Goal: Task Accomplishment & Management: Use online tool/utility

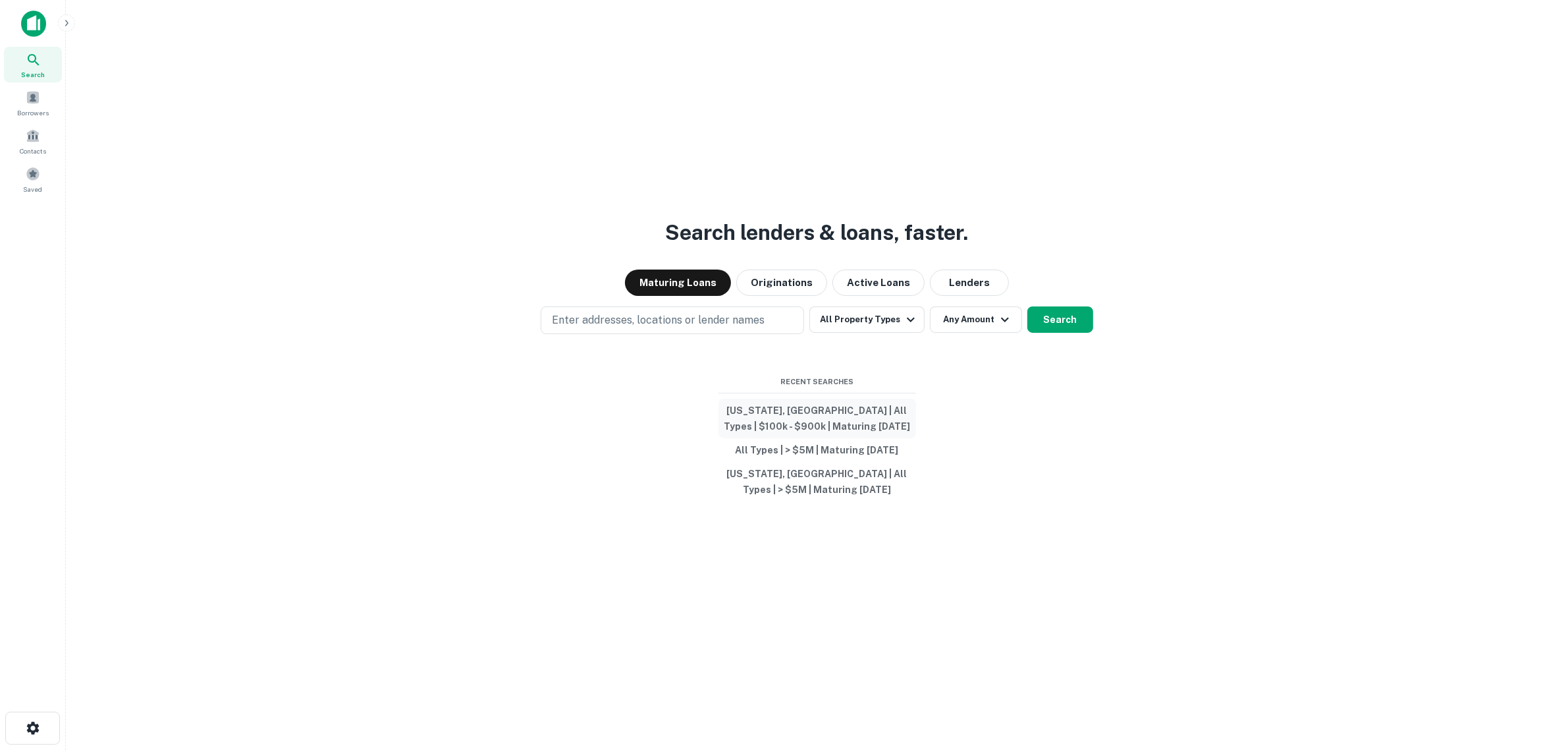
click at [802, 413] on button "[US_STATE], [GEOGRAPHIC_DATA] | All Types | $100k - $900k | Maturing [DATE]" at bounding box center [817, 418] width 198 height 40
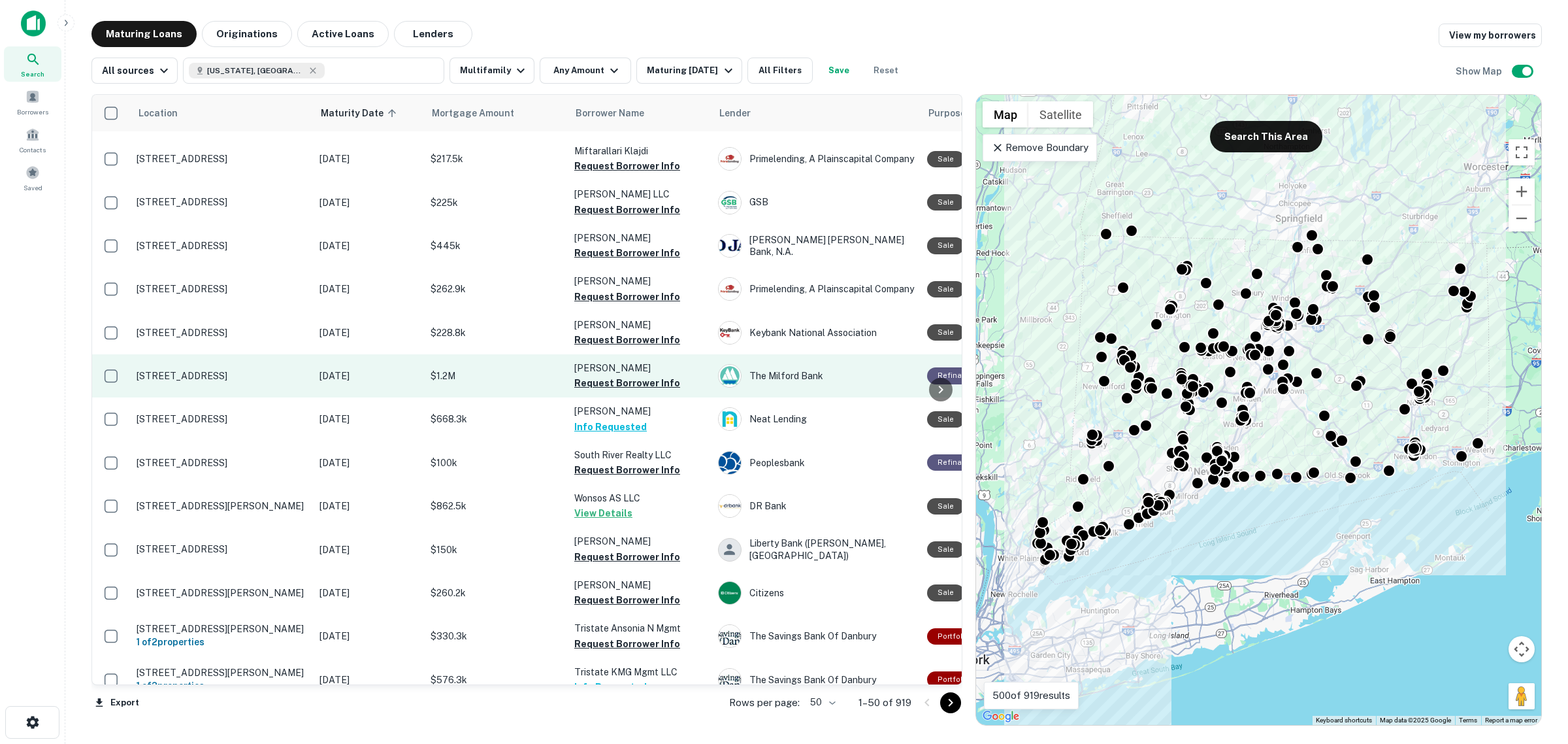
scroll to position [1143, 0]
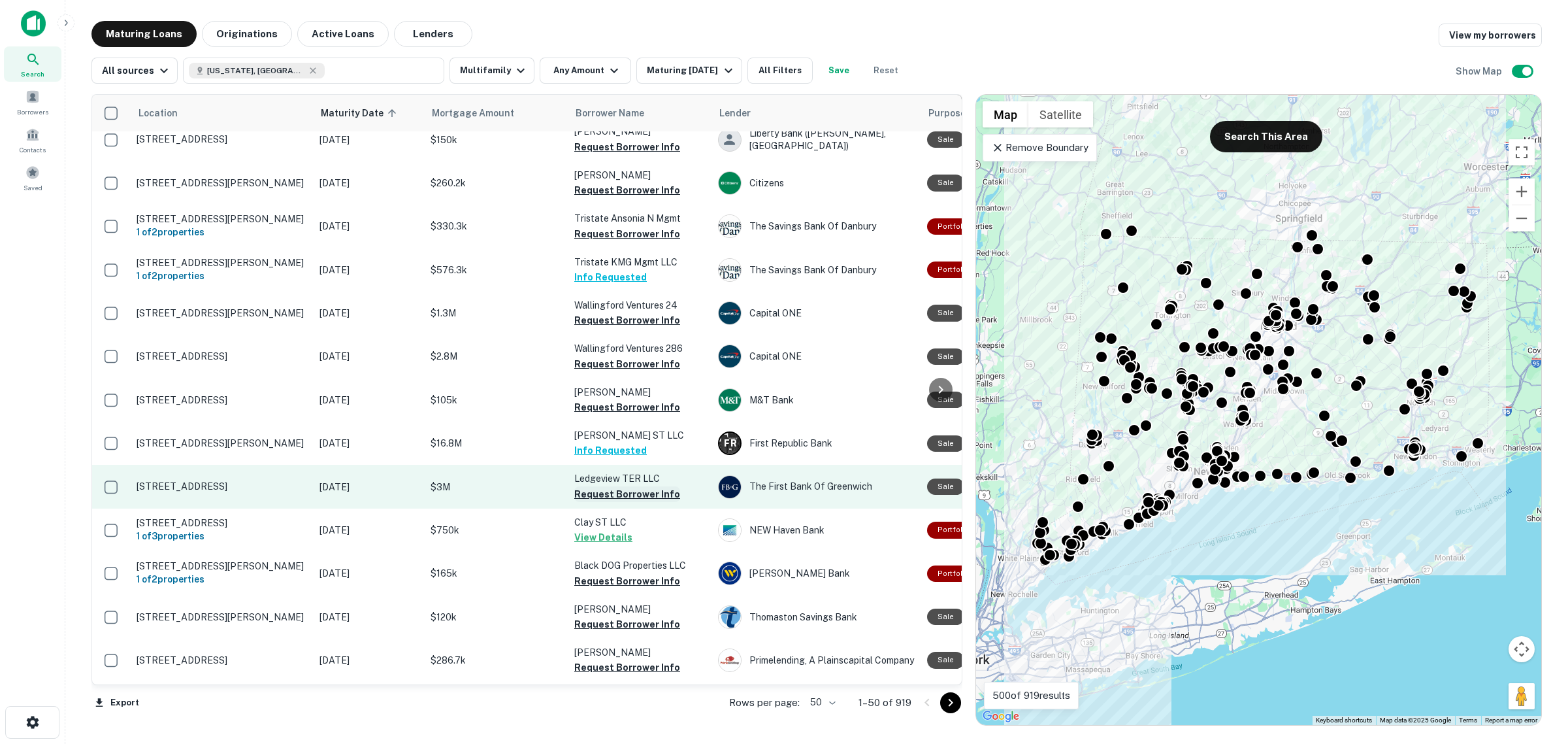
click at [632, 487] on button "Request Borrower Info" at bounding box center [627, 494] width 106 height 16
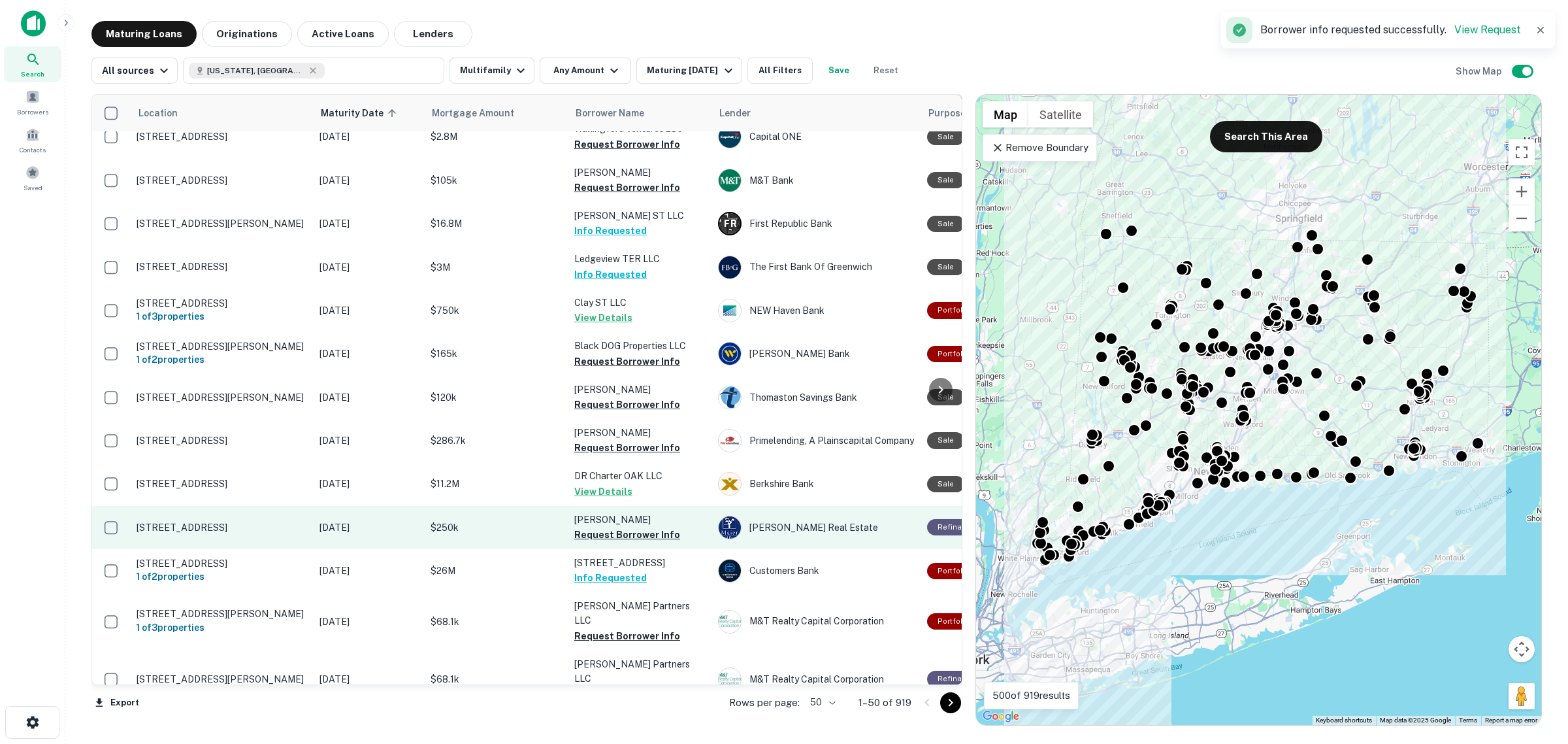
scroll to position [1389, 0]
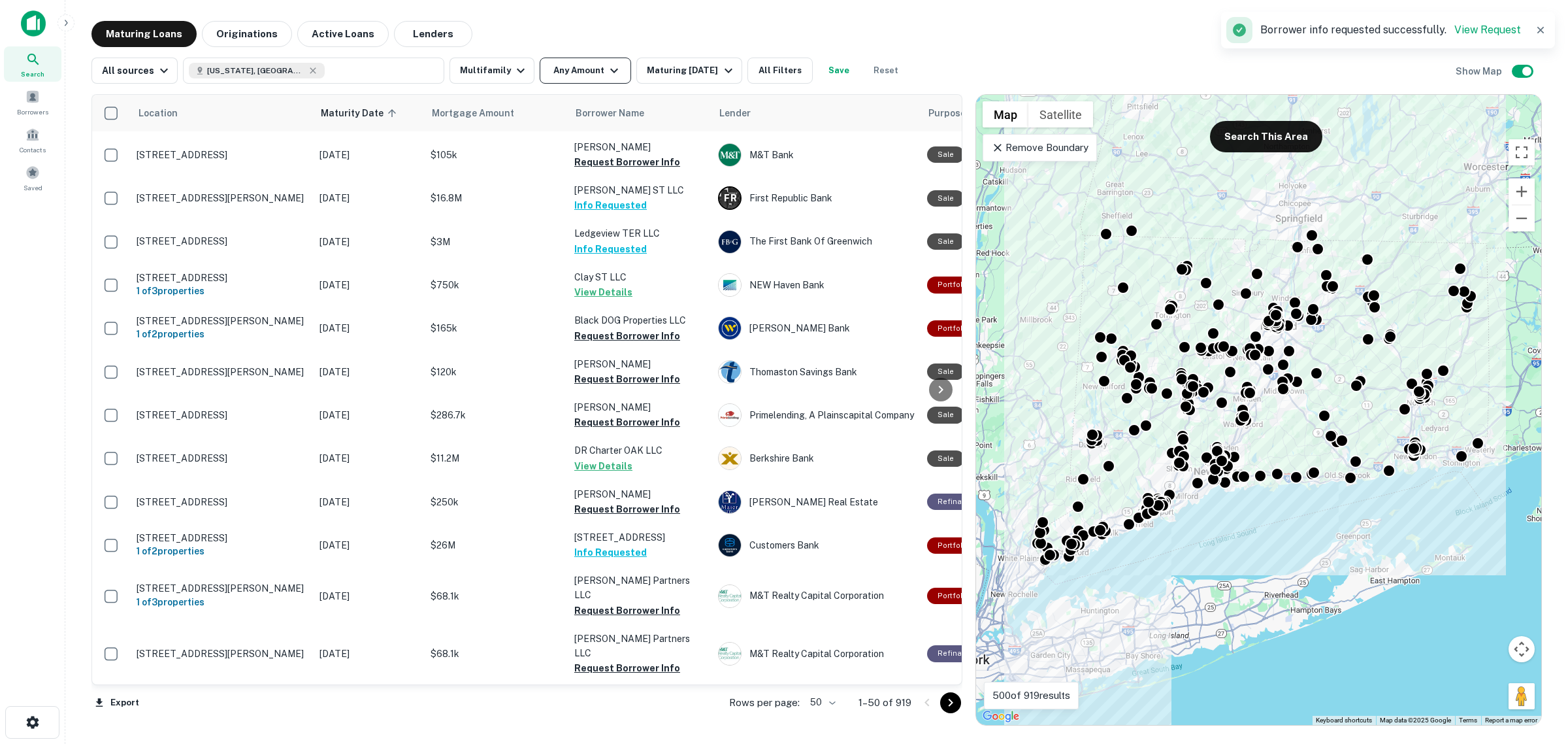
click at [606, 74] on icon "button" at bounding box center [614, 70] width 16 height 16
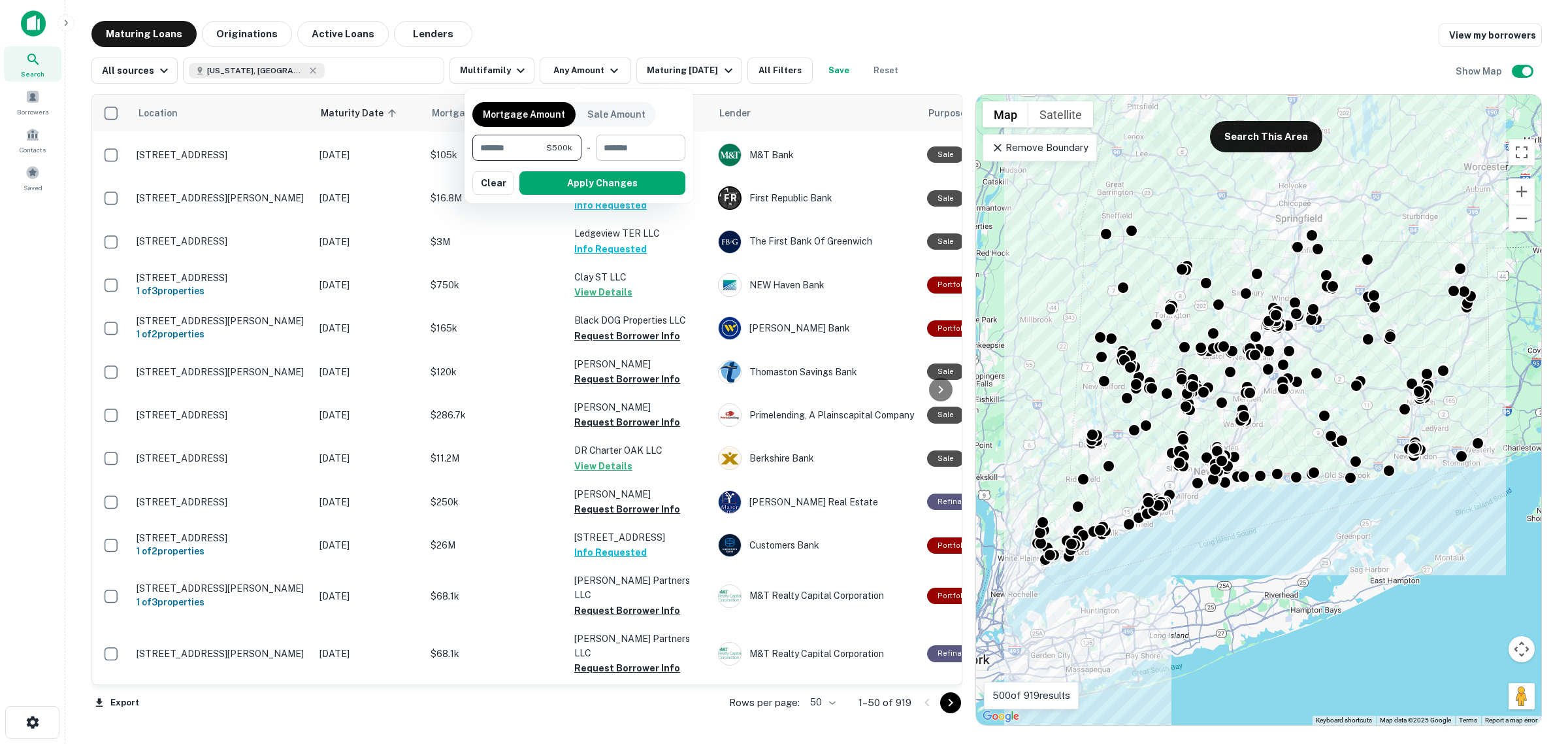
type input "******"
click at [655, 144] on input "number" at bounding box center [636, 148] width 81 height 27
type input "*******"
click at [642, 188] on button "Apply Changes" at bounding box center [602, 183] width 166 height 24
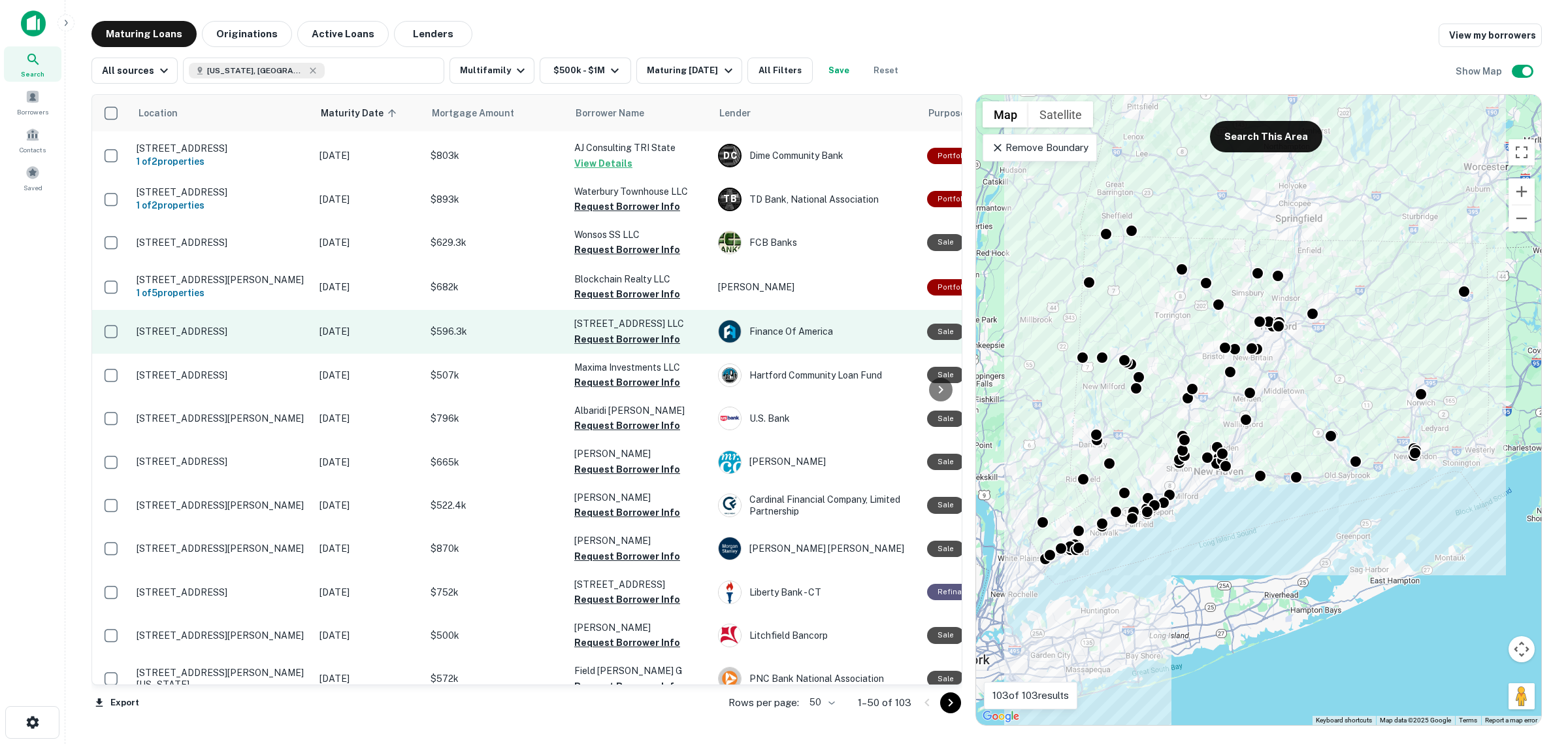
scroll to position [1471, 0]
click at [621, 330] on button "Request Borrower Info" at bounding box center [627, 337] width 106 height 16
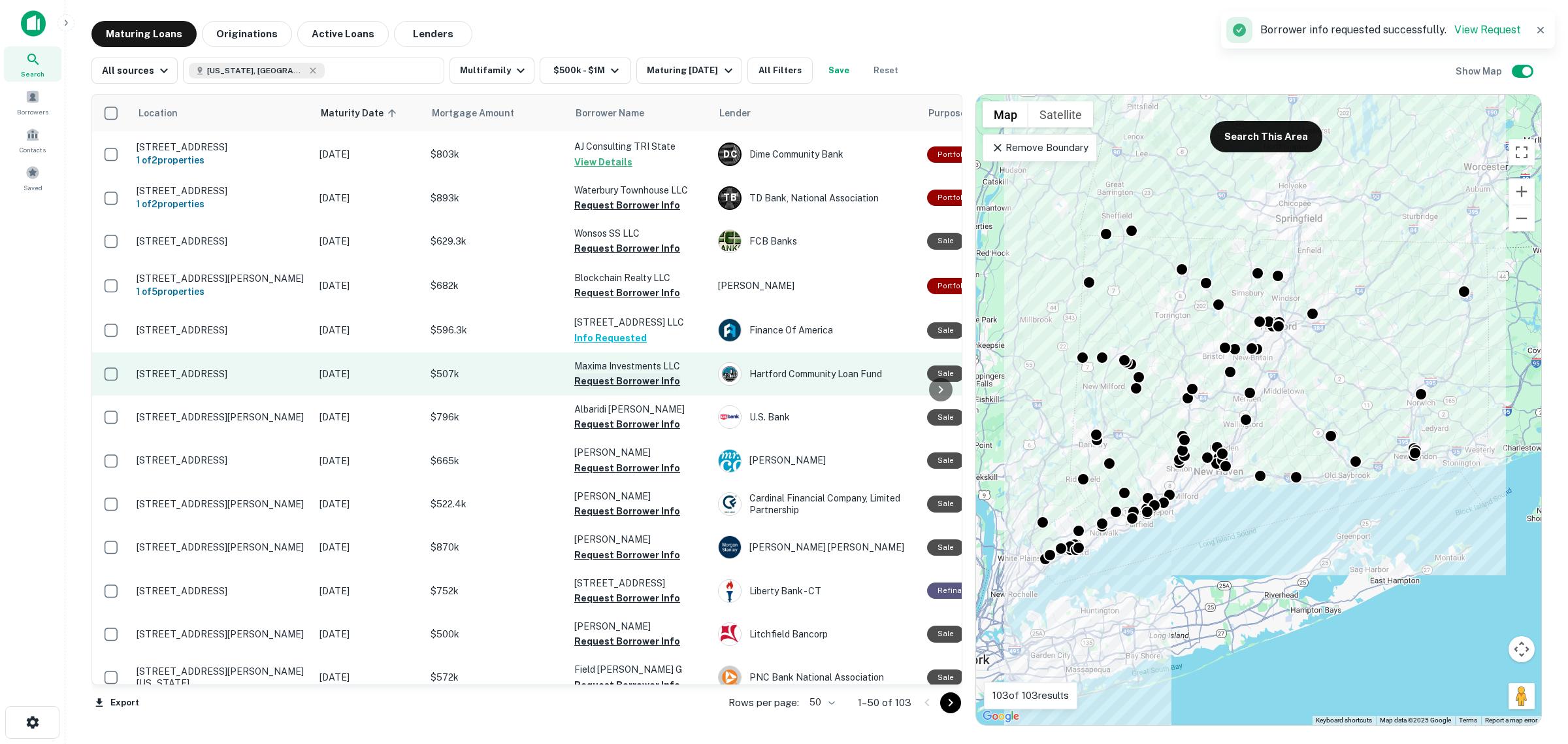
click at [636, 373] on button "Request Borrower Info" at bounding box center [627, 380] width 106 height 16
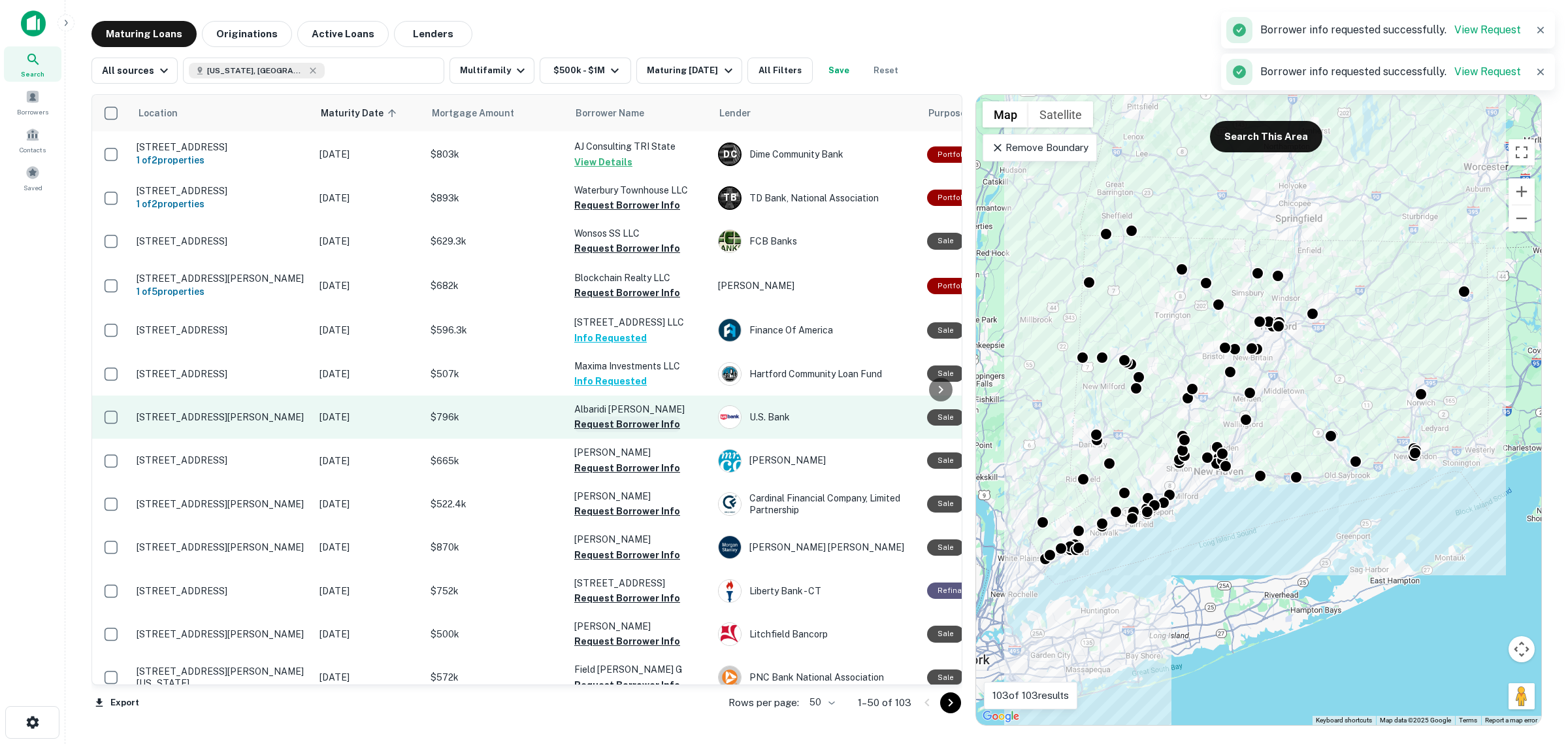
click at [627, 416] on button "Request Borrower Info" at bounding box center [627, 423] width 106 height 16
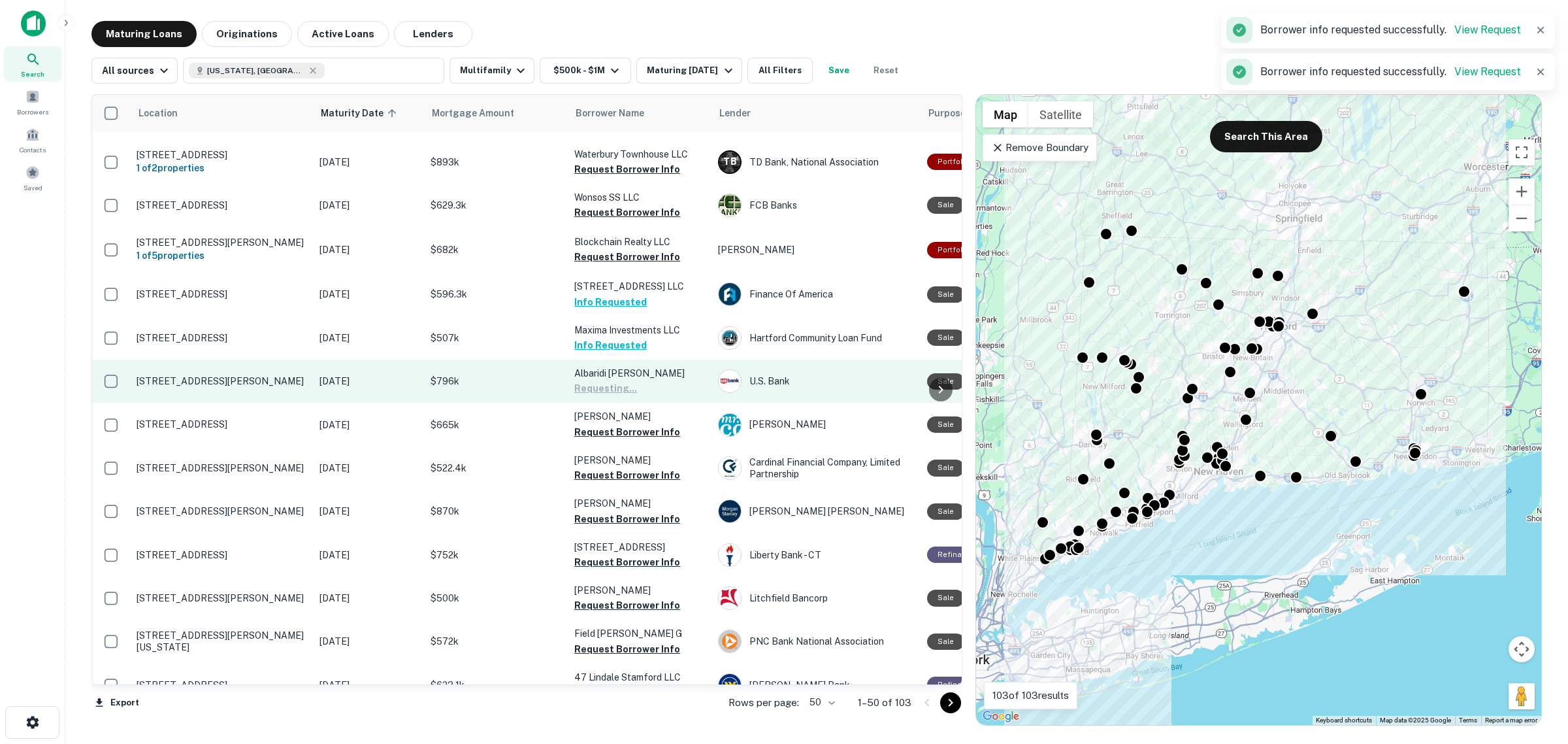
scroll to position [1634, 0]
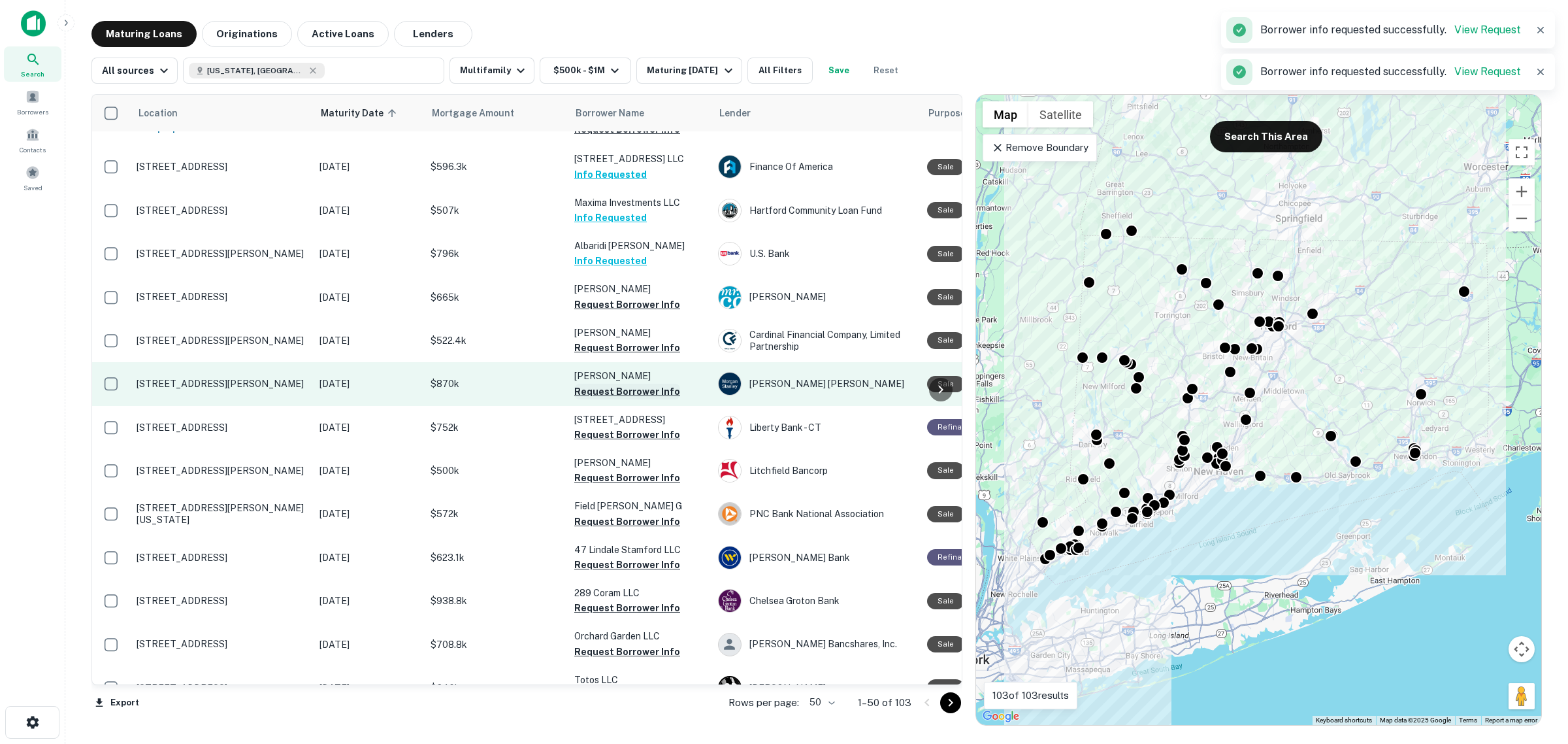
click at [615, 384] on button "Request Borrower Info" at bounding box center [627, 391] width 106 height 16
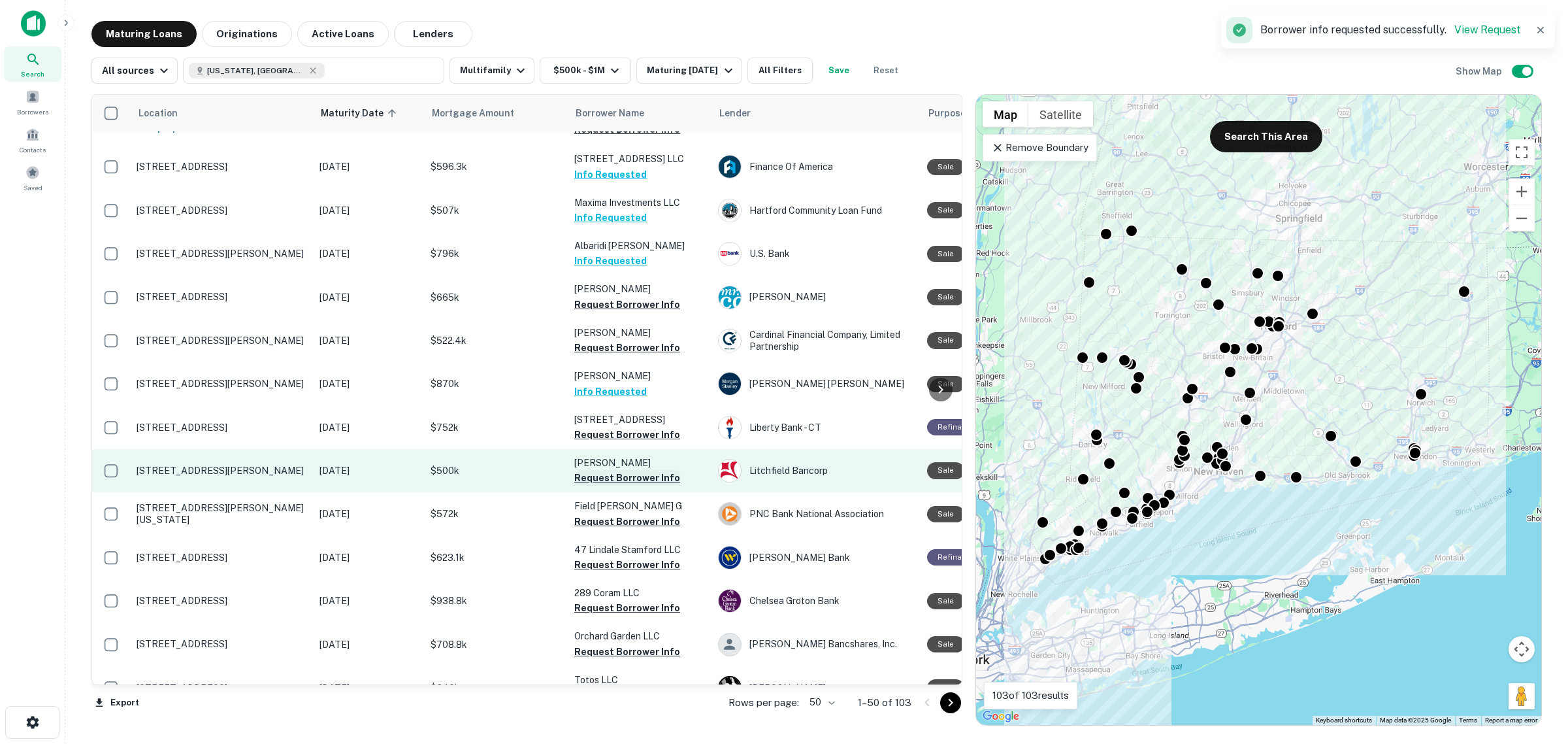
click at [641, 470] on button "Request Borrower Info" at bounding box center [627, 477] width 106 height 16
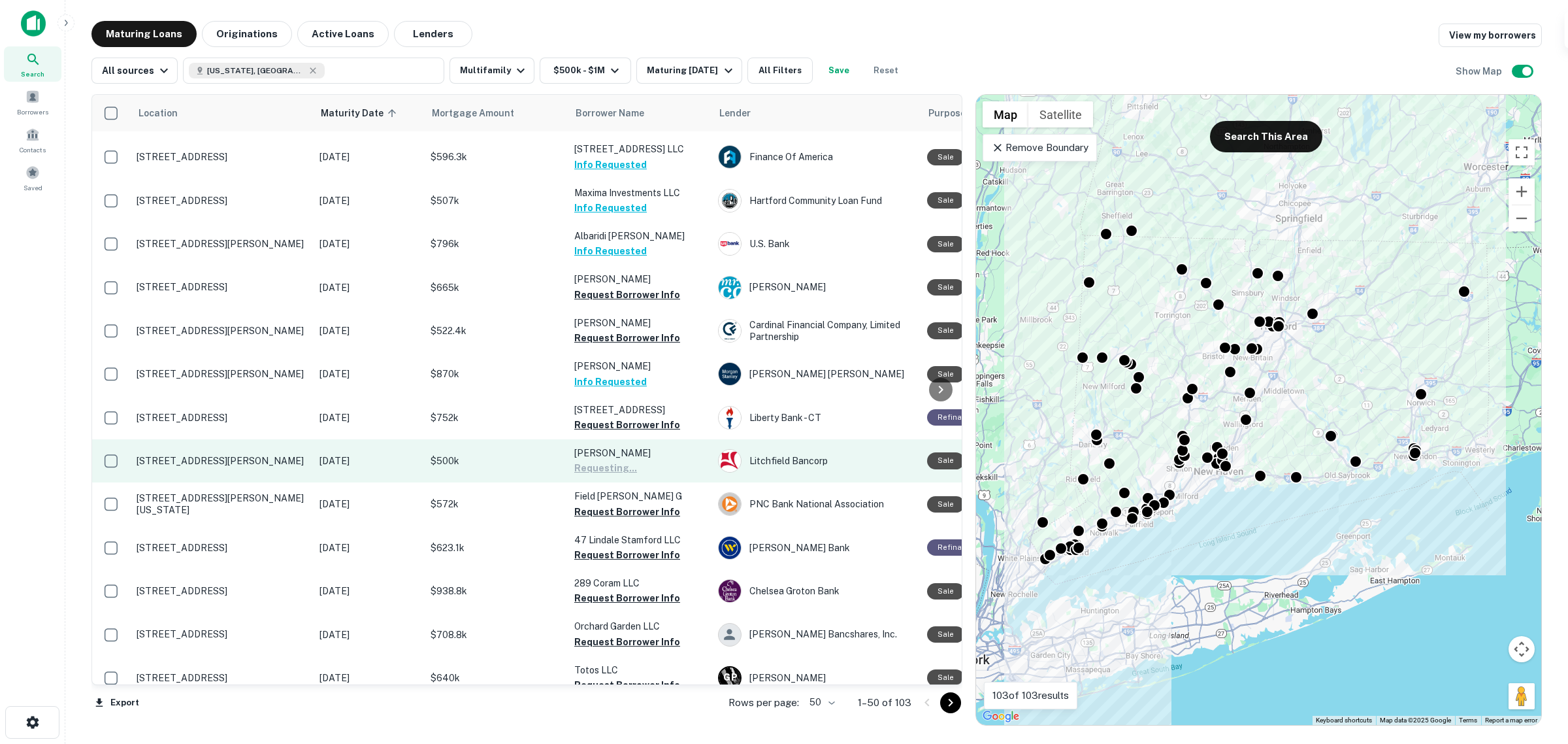
scroll to position [1652, 0]
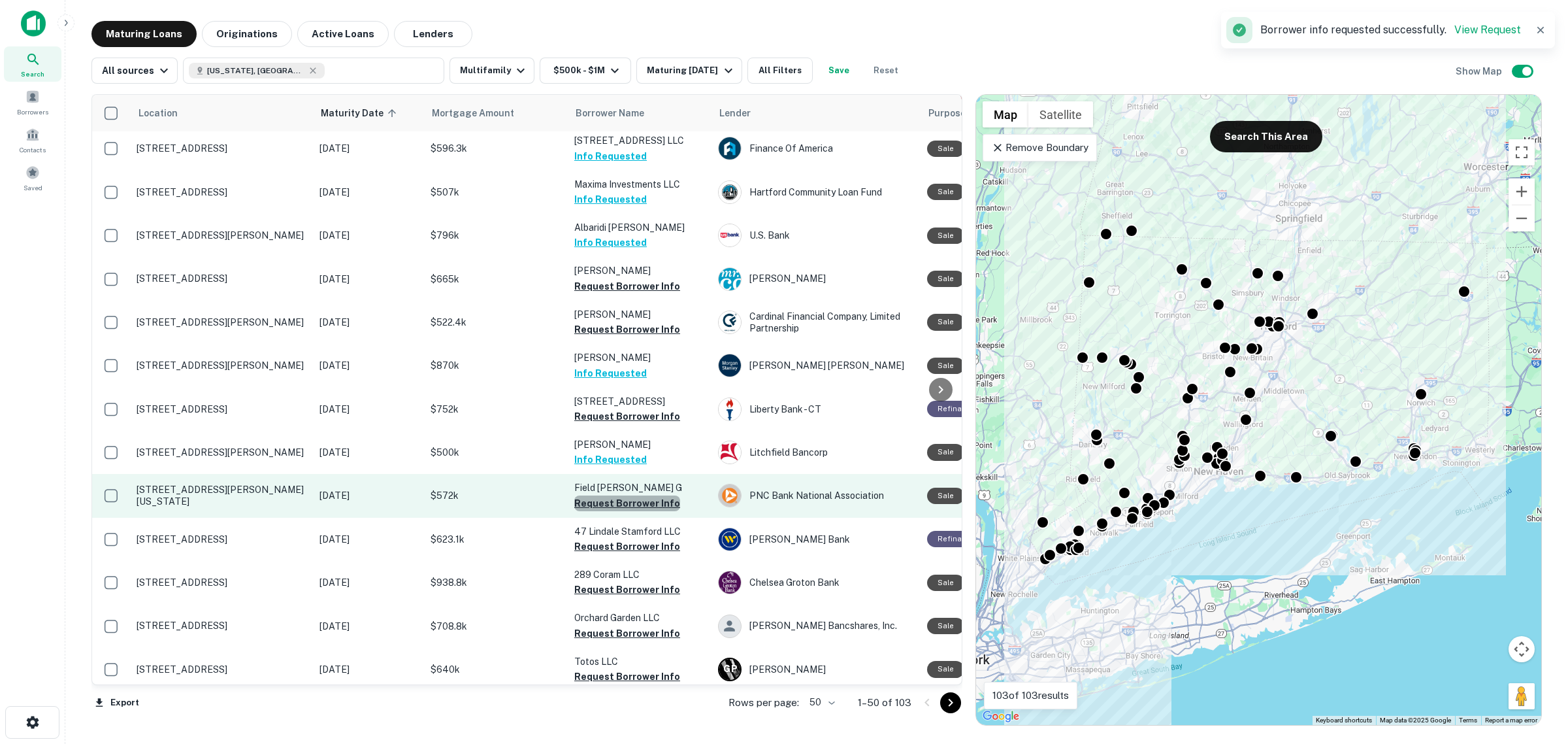
click at [647, 496] on button "Request Borrower Info" at bounding box center [627, 503] width 106 height 16
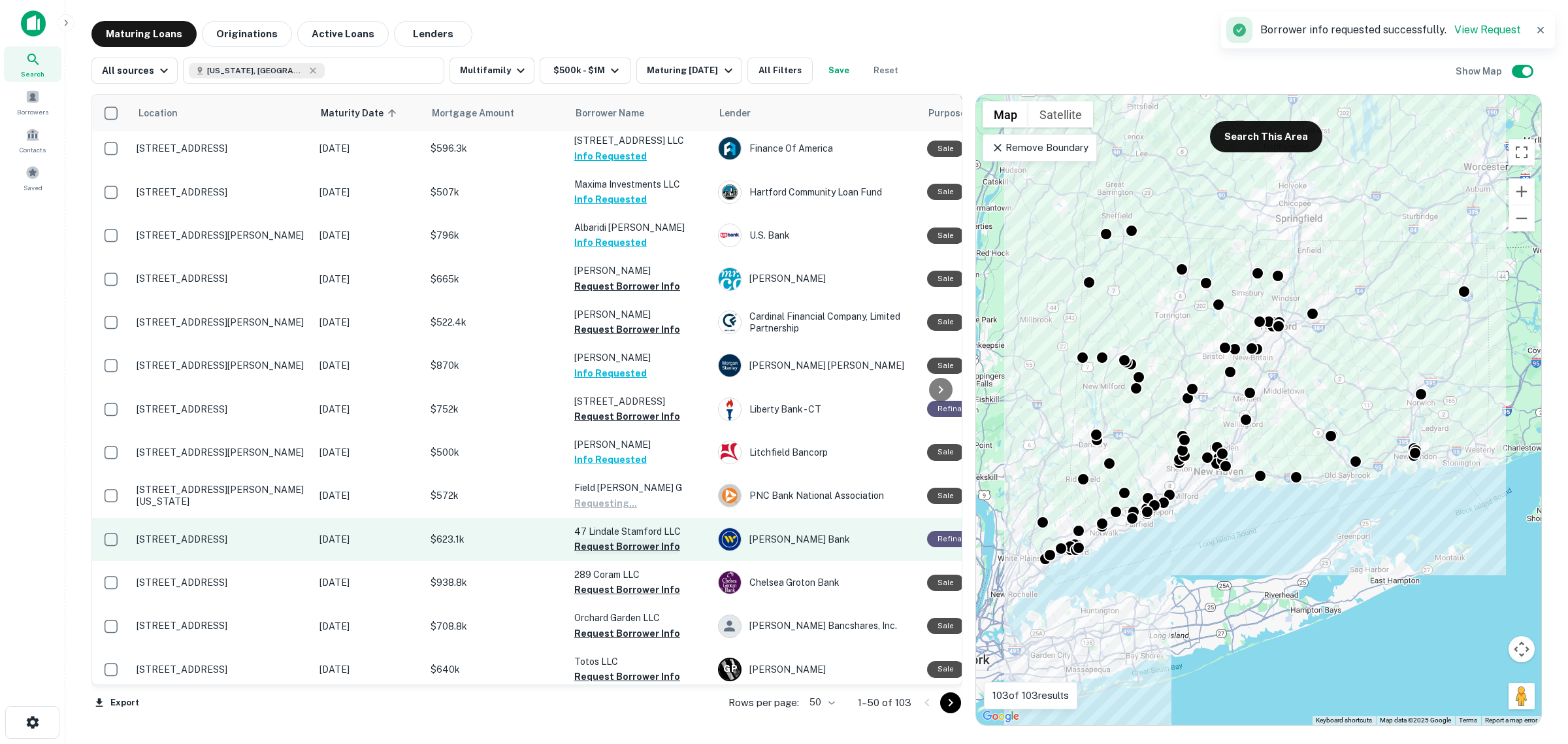
click at [632, 539] on button "Request Borrower Info" at bounding box center [627, 546] width 106 height 16
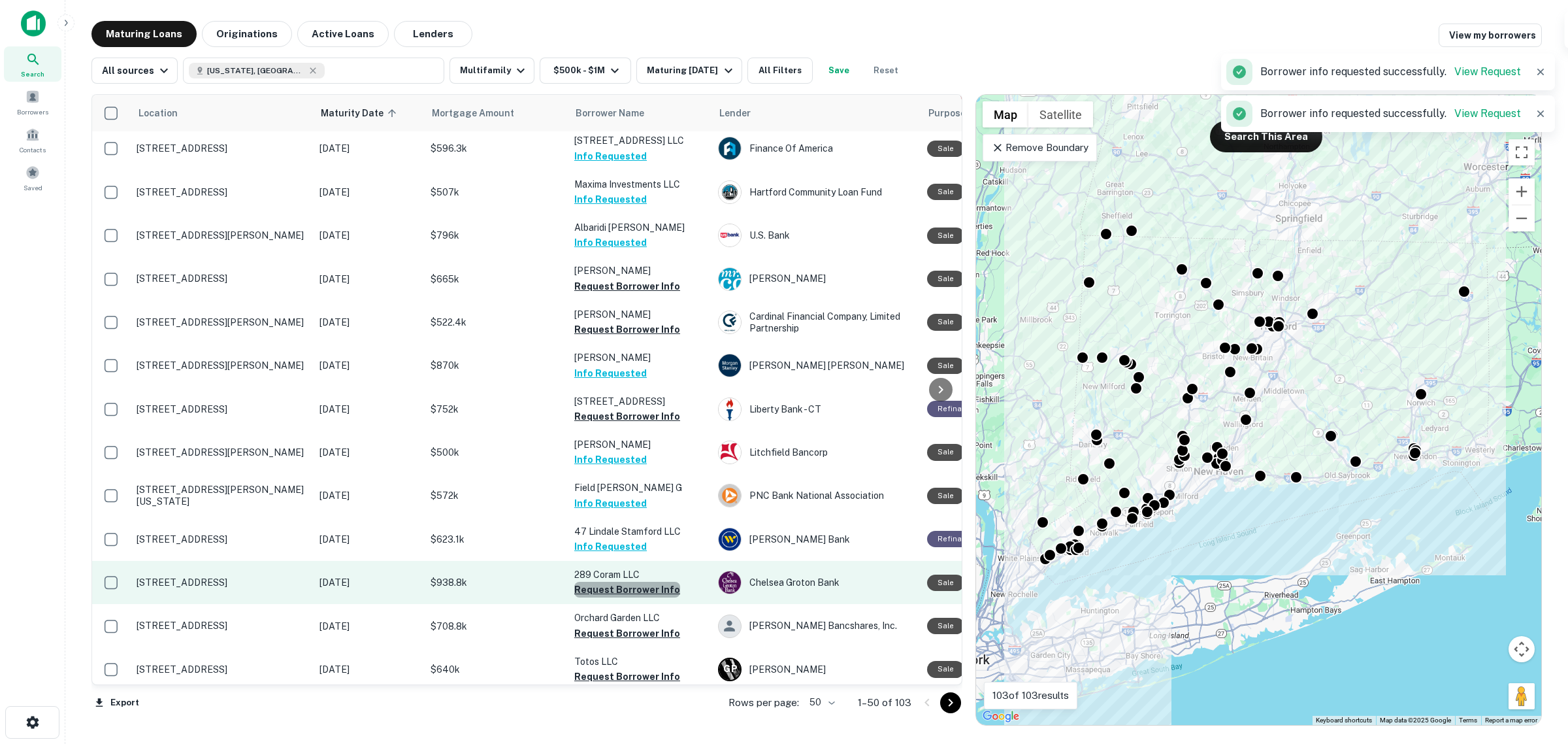
click at [630, 582] on button "Request Borrower Info" at bounding box center [627, 589] width 106 height 16
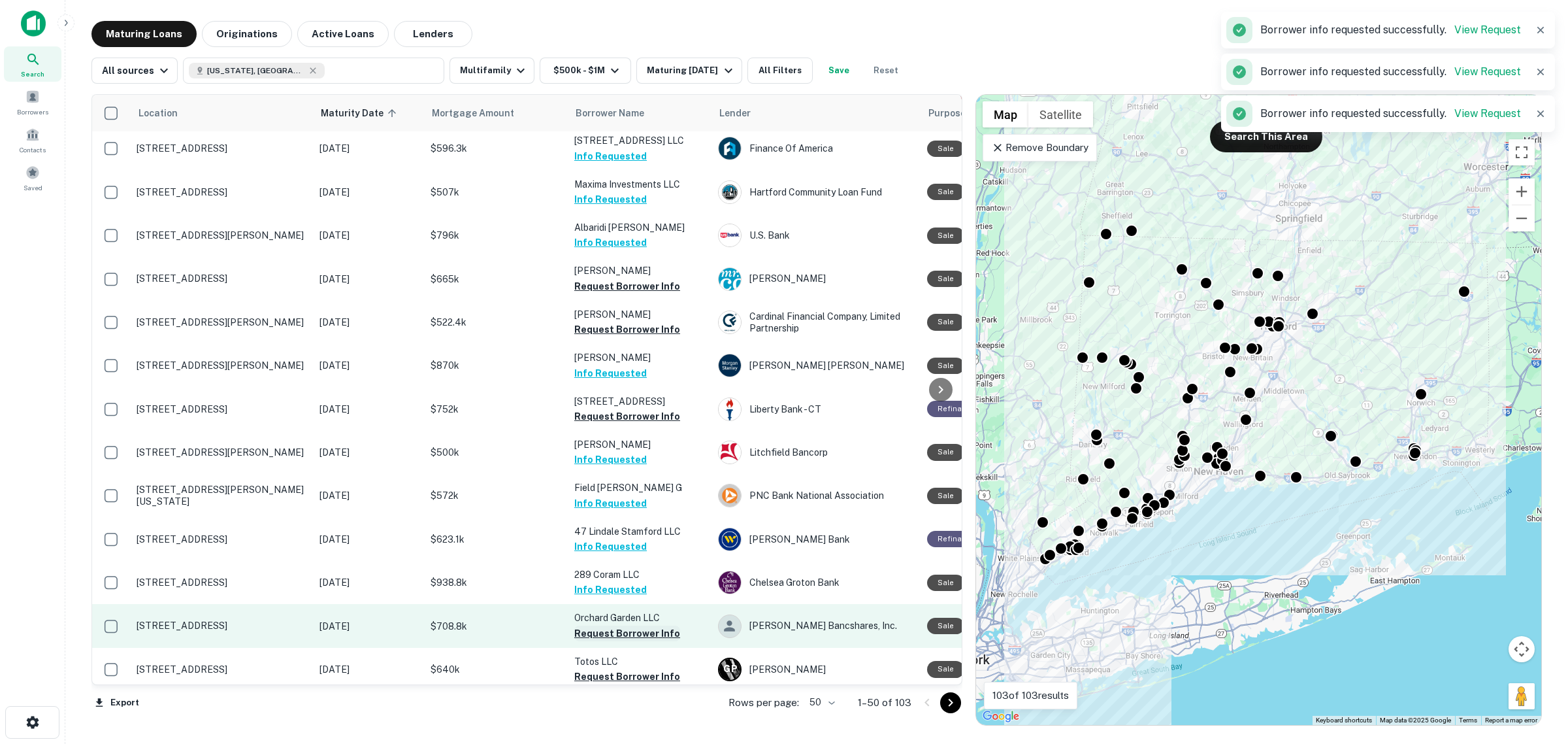
click at [631, 626] on button "Request Borrower Info" at bounding box center [627, 633] width 106 height 16
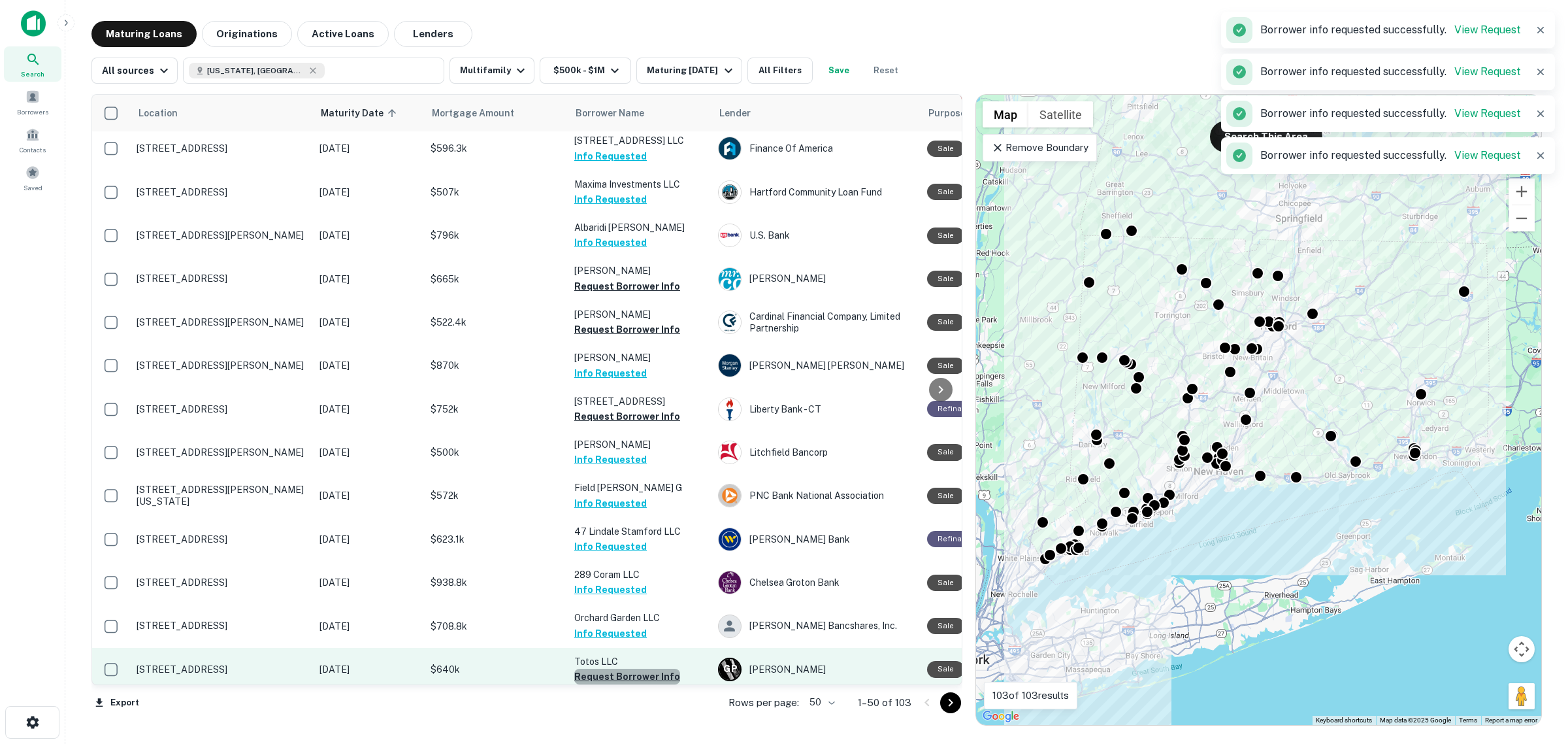
click at [639, 669] on button "Request Borrower Info" at bounding box center [627, 676] width 106 height 16
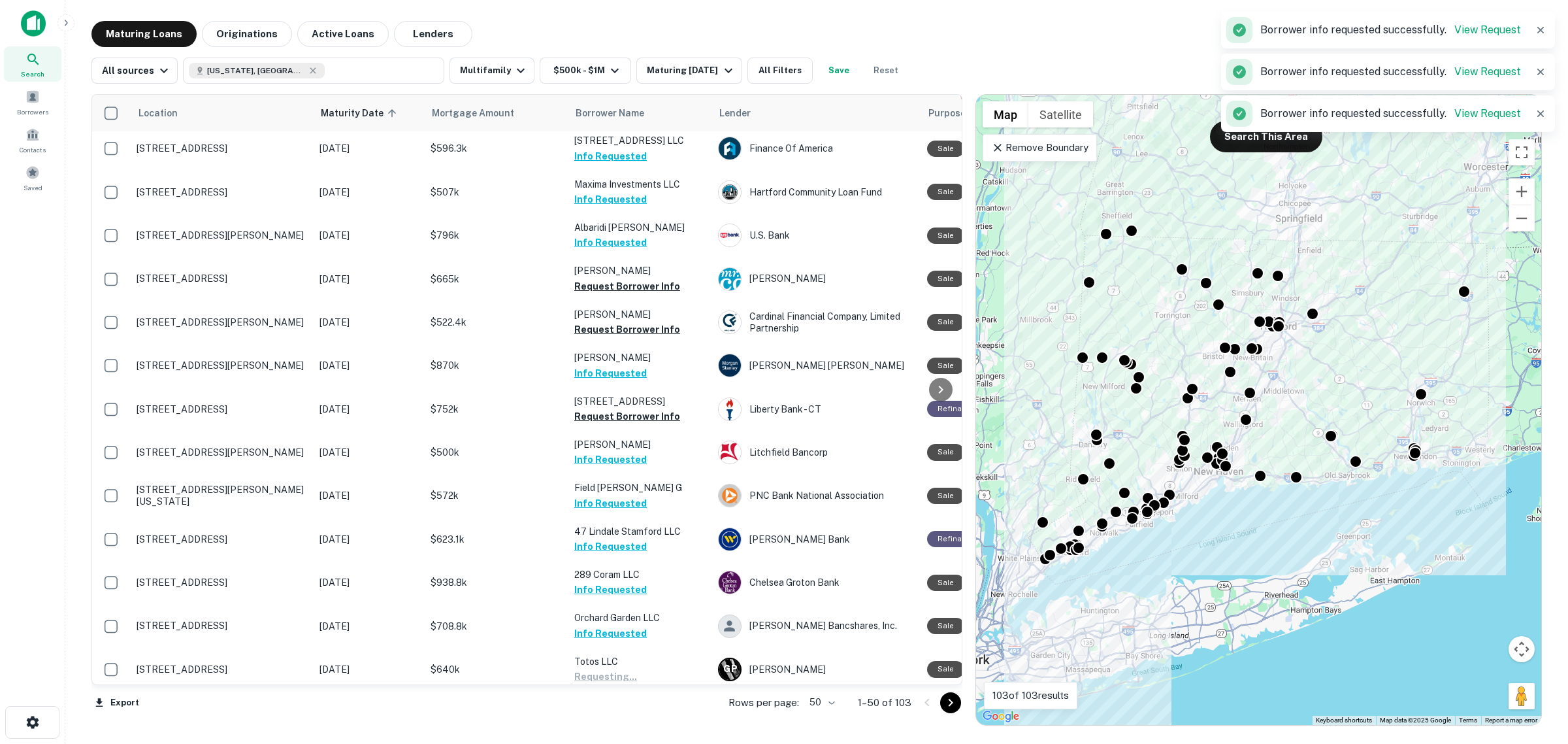
click at [635, 727] on button "Request Borrower Info" at bounding box center [627, 734] width 106 height 16
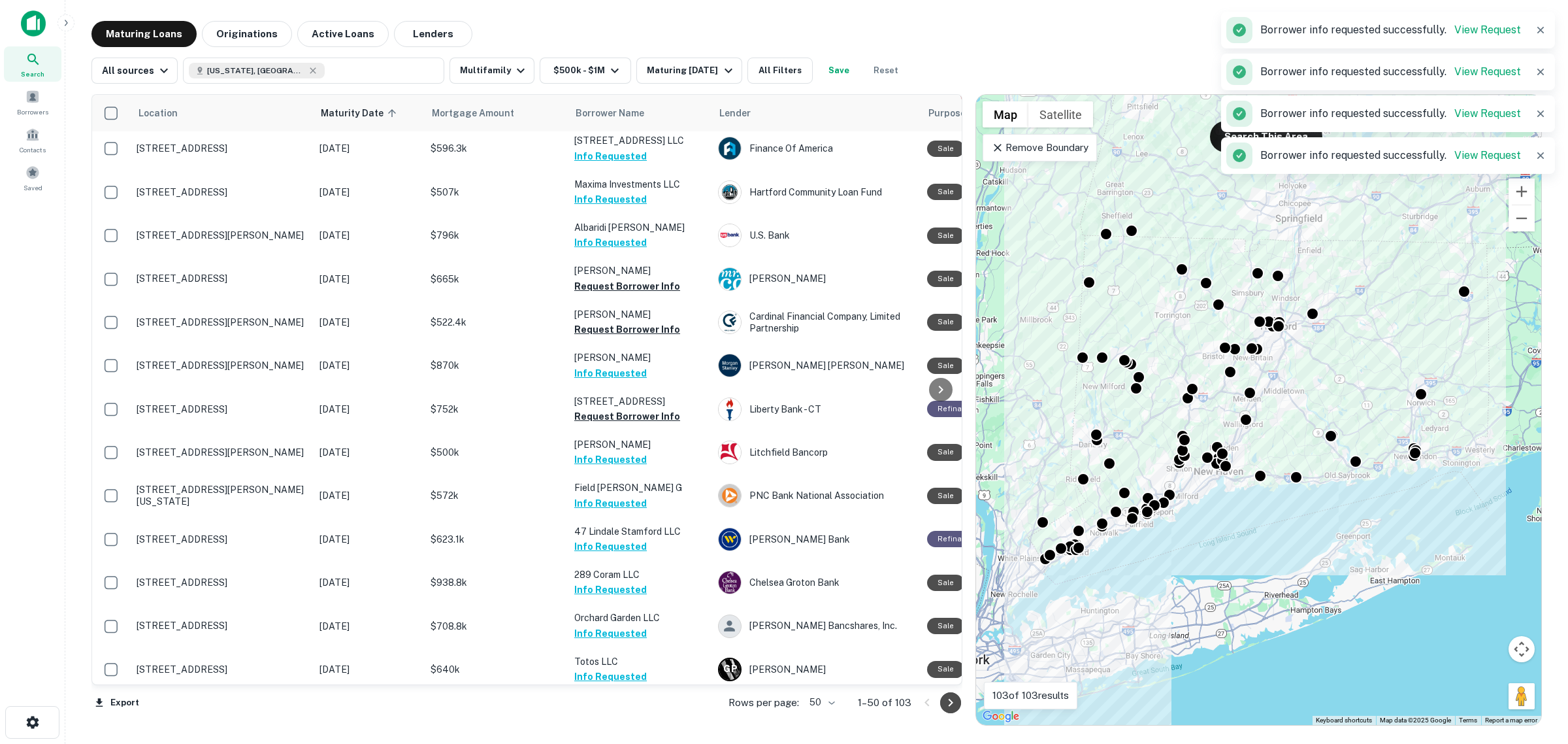
click at [947, 699] on icon "Go to next page" at bounding box center [950, 702] width 16 height 16
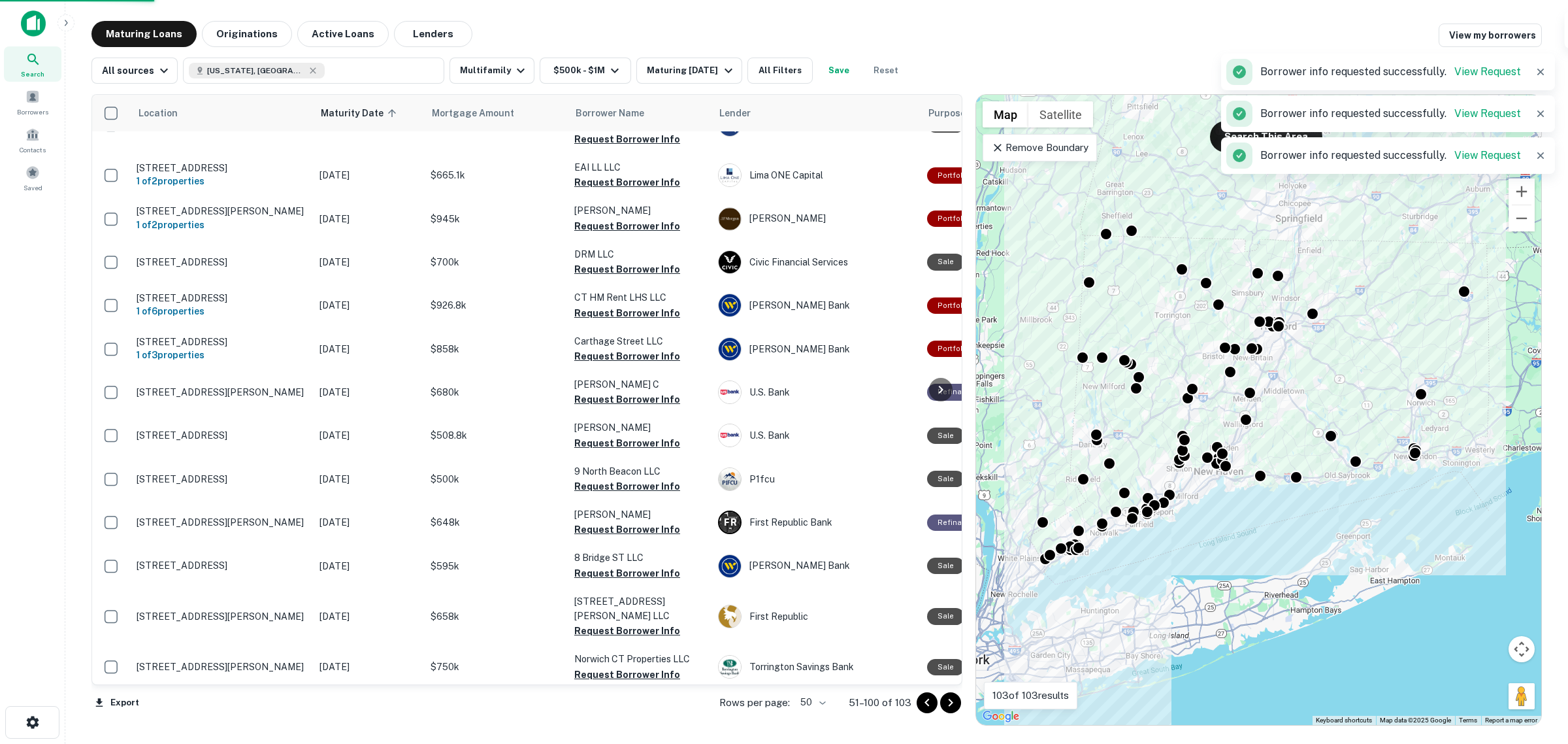
scroll to position [1628, 0]
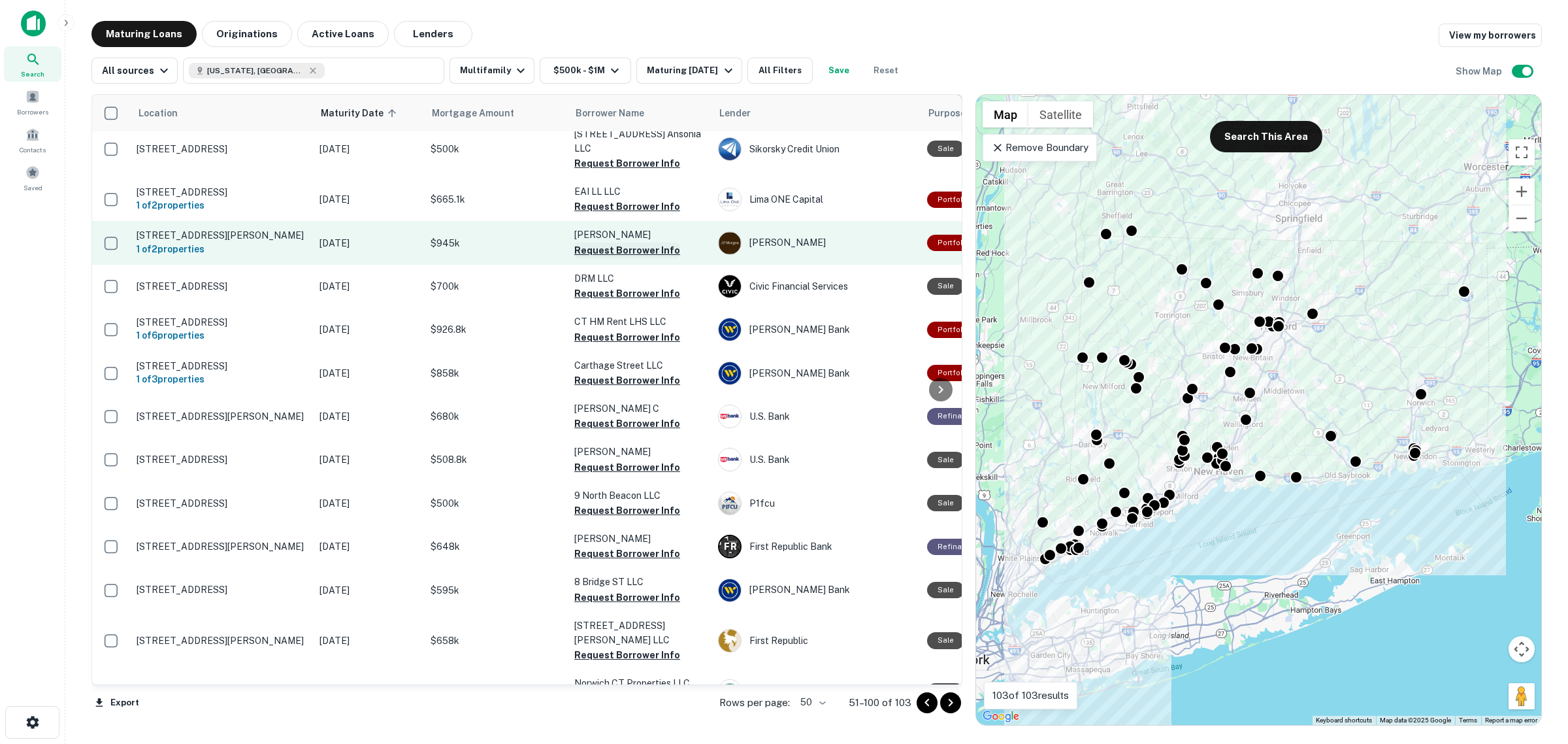
click at [630, 243] on button "Request Borrower Info" at bounding box center [627, 250] width 106 height 16
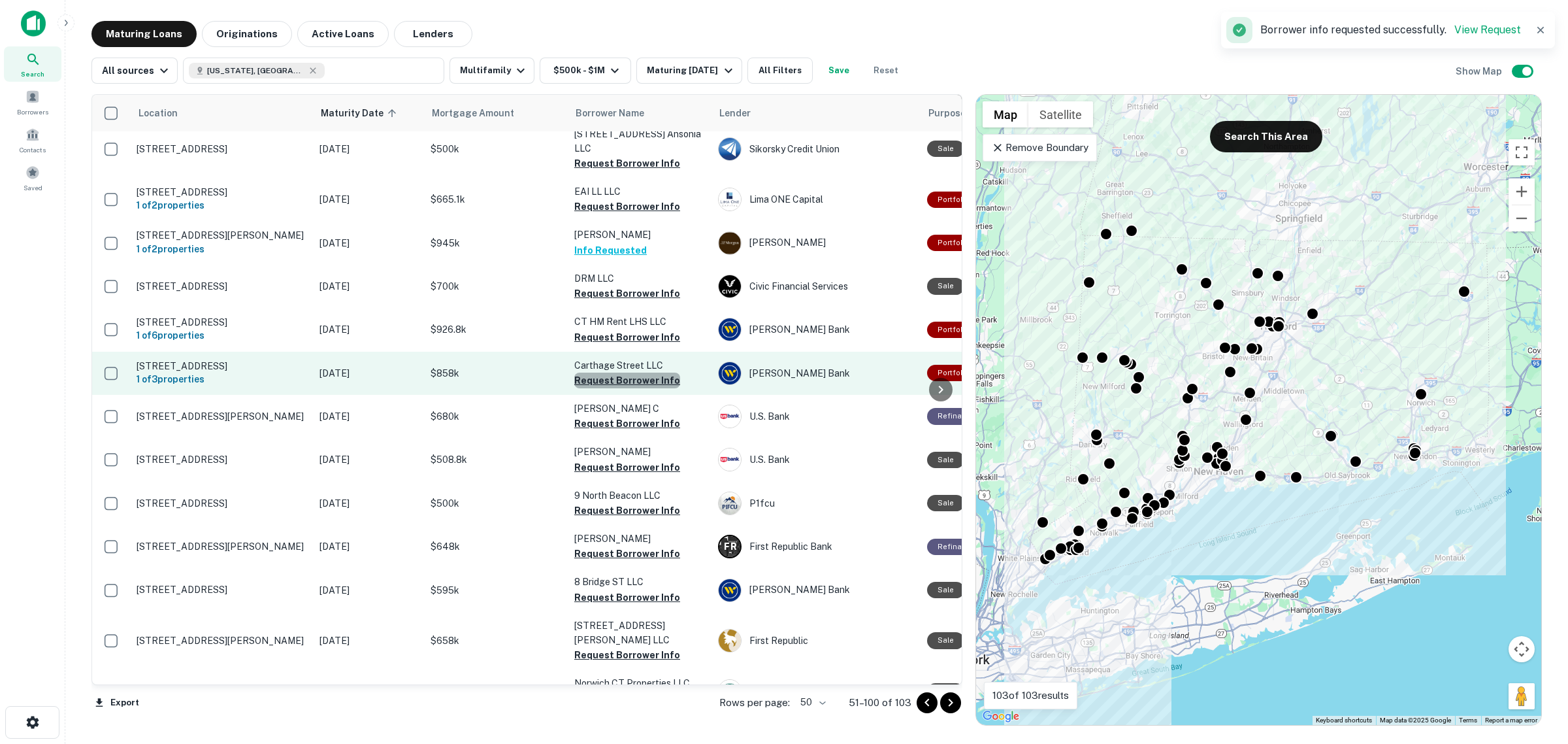
click at [646, 373] on button "Request Borrower Info" at bounding box center [627, 380] width 106 height 16
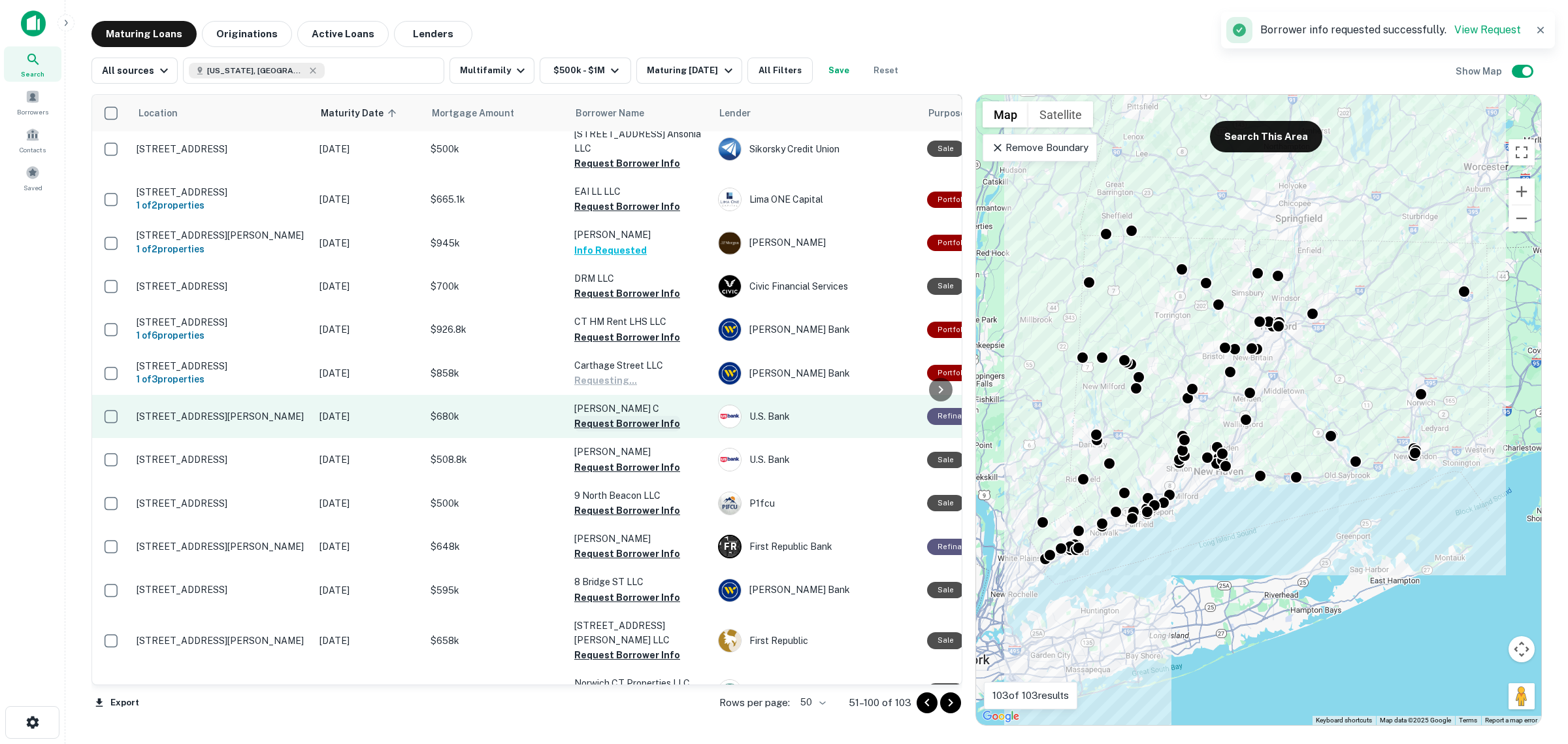
click at [641, 416] on button "Request Borrower Info" at bounding box center [627, 423] width 106 height 16
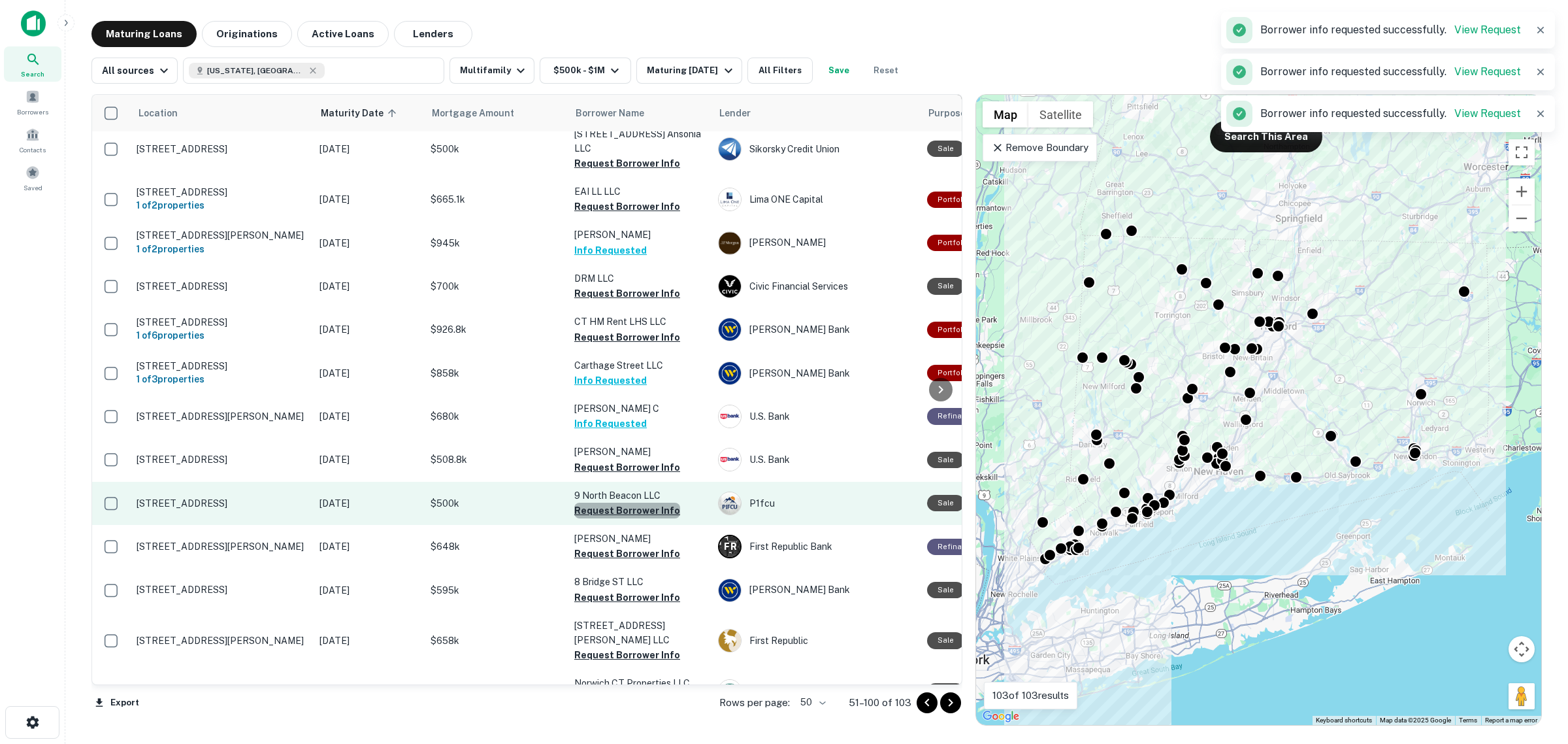
click at [635, 502] on button "Request Borrower Info" at bounding box center [627, 509] width 106 height 16
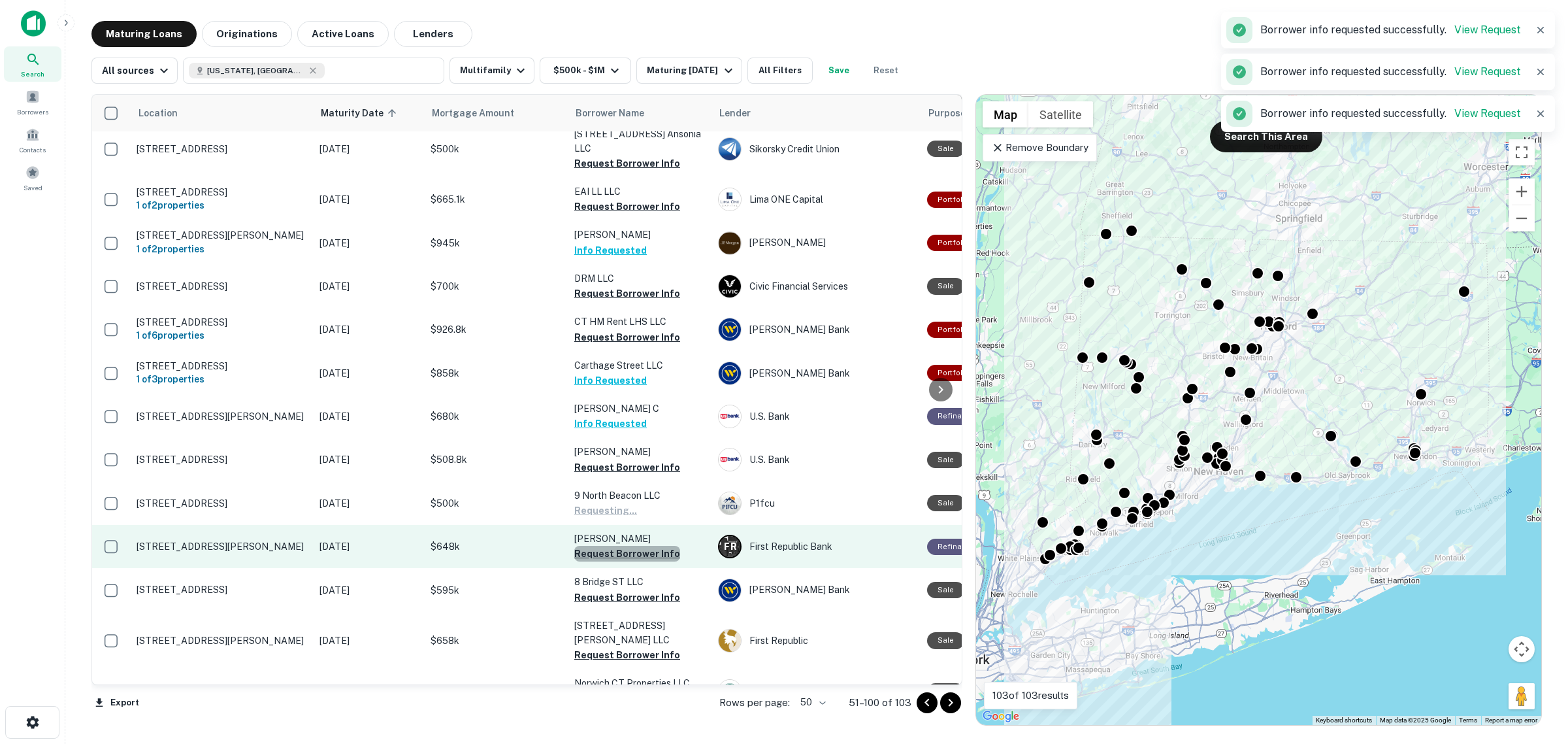
click at [644, 546] on button "Request Borrower Info" at bounding box center [627, 553] width 106 height 16
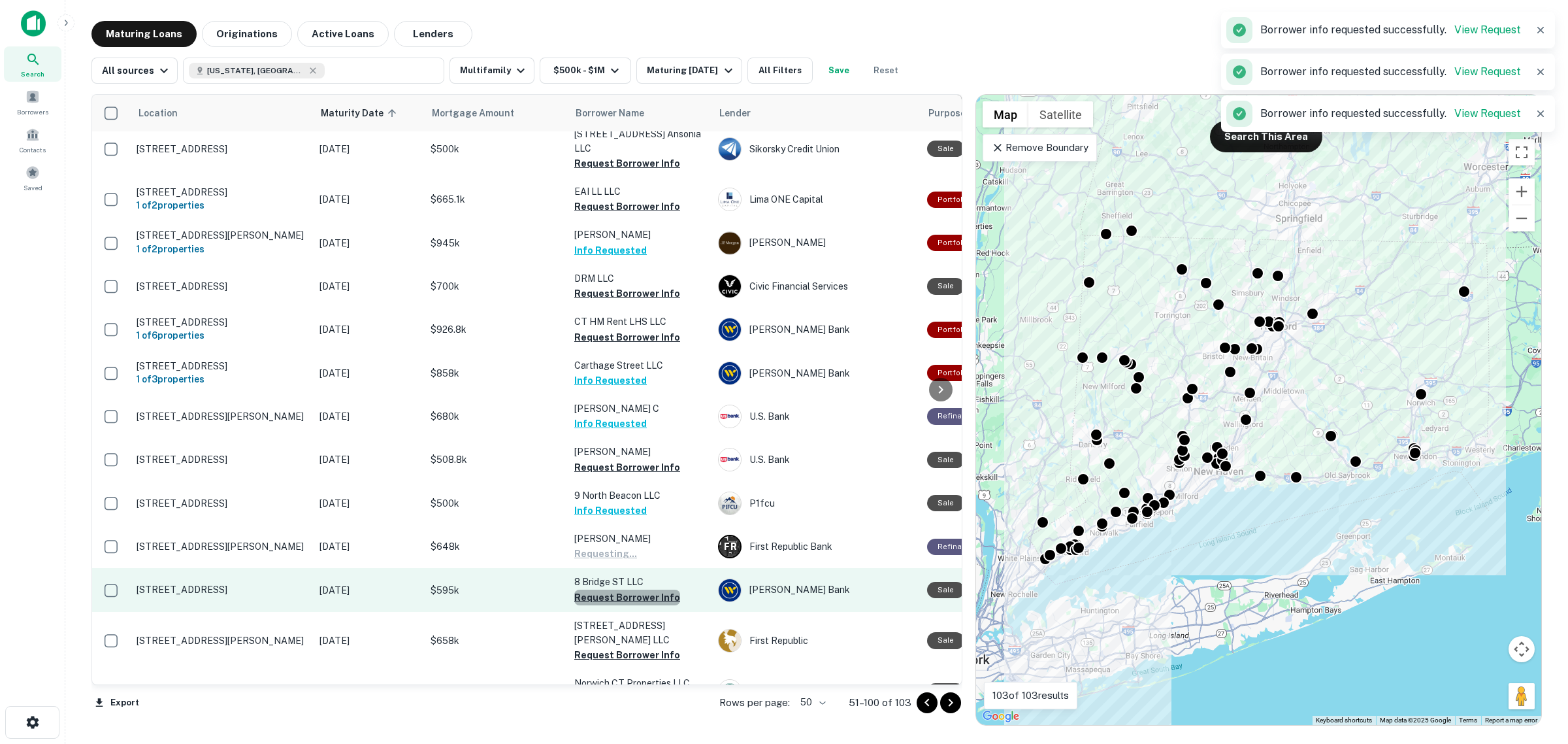
click at [658, 589] on button "Request Borrower Info" at bounding box center [627, 596] width 106 height 16
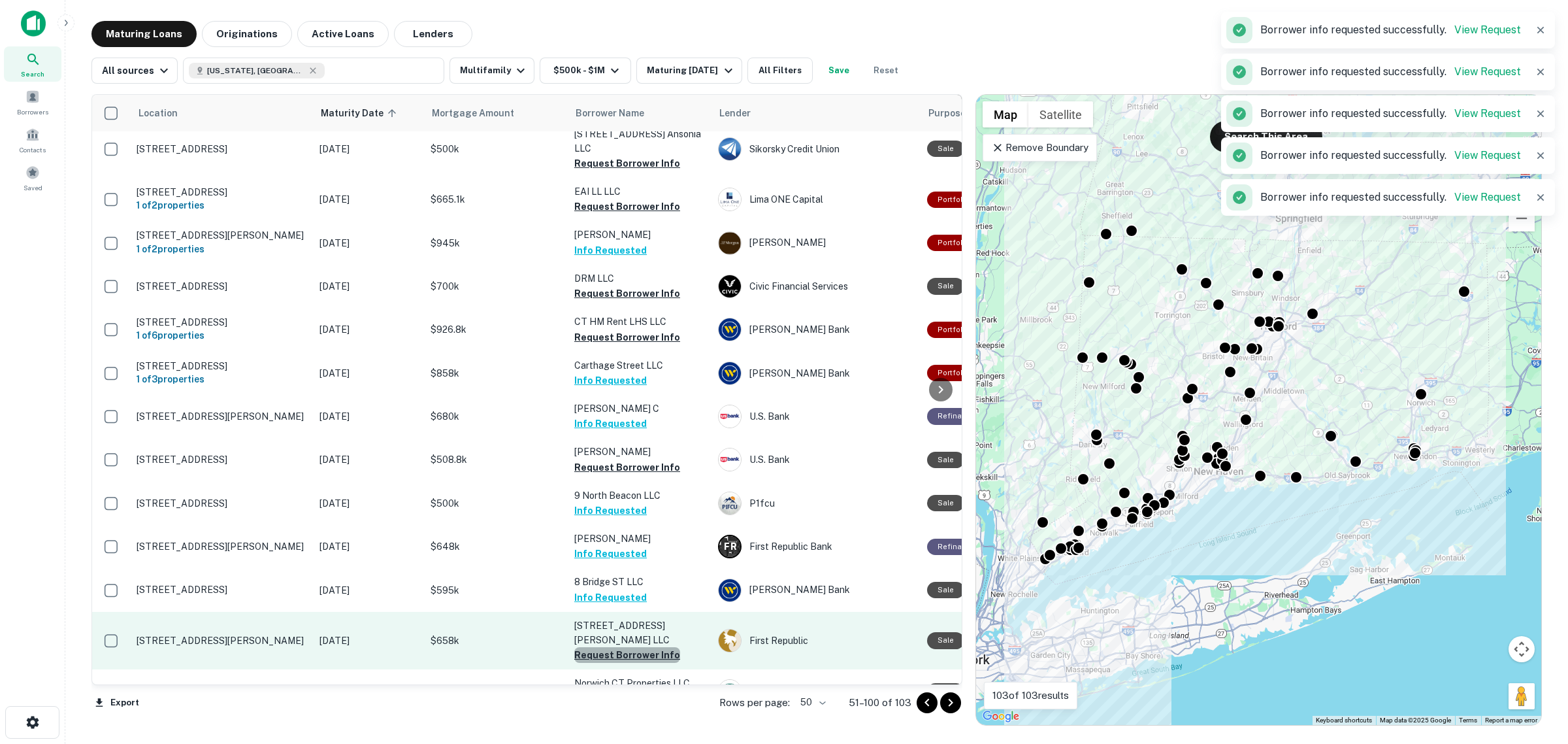
click at [640, 647] on button "Request Borrower Info" at bounding box center [627, 654] width 106 height 16
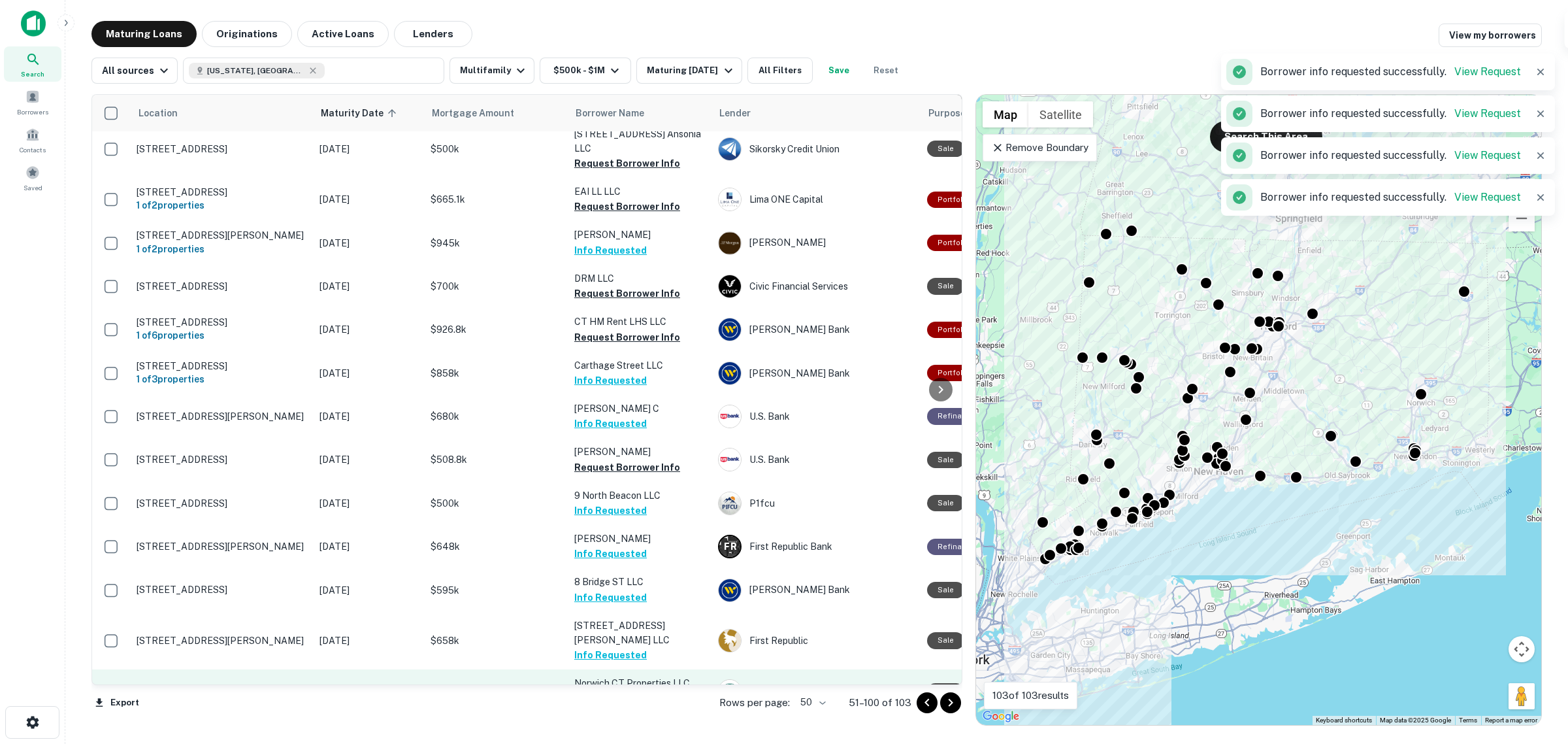
click at [653, 691] on button "Request Borrower Info" at bounding box center [627, 698] width 106 height 16
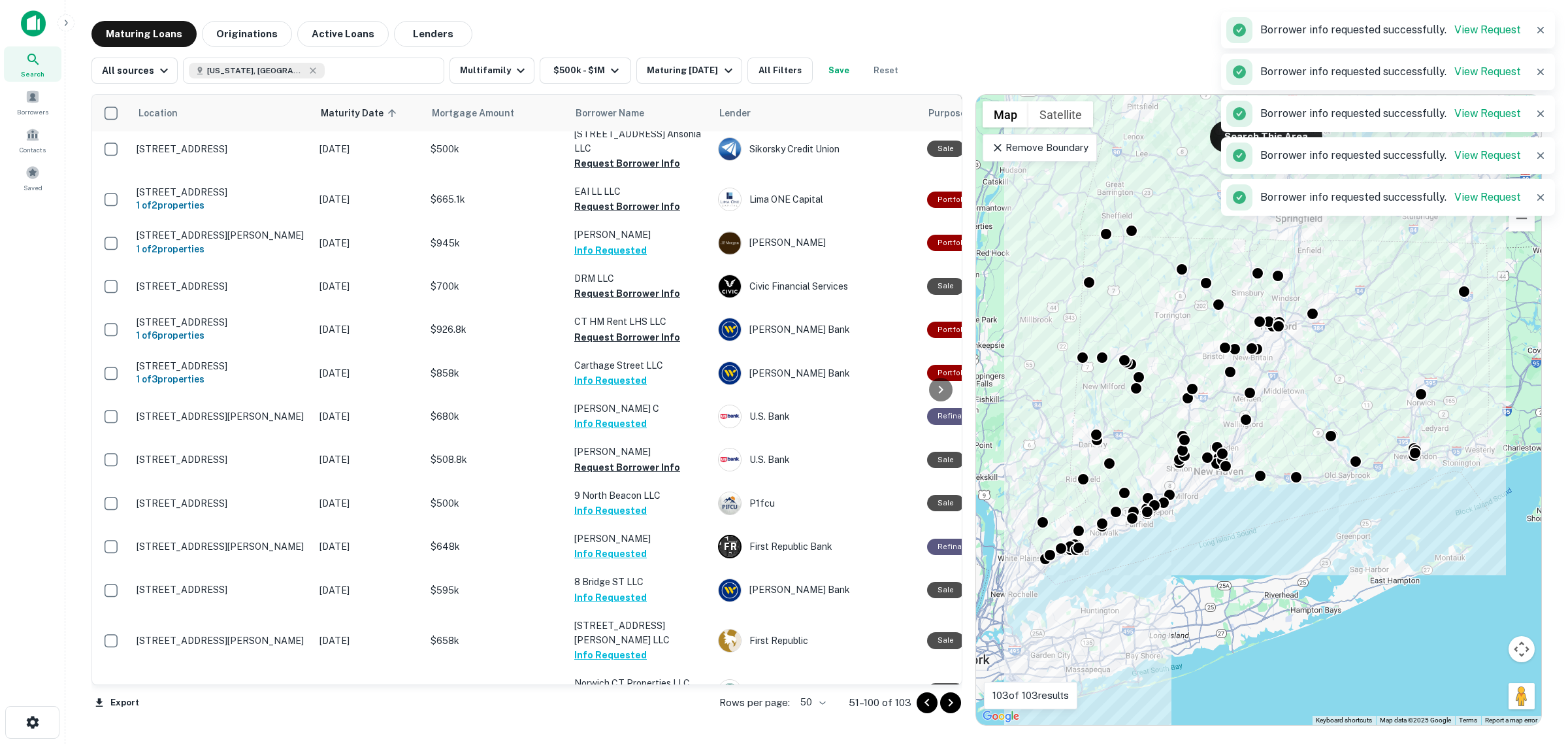
click at [641, 734] on button "Request Borrower Info" at bounding box center [627, 741] width 106 height 16
click at [952, 704] on icon "Go to next page" at bounding box center [950, 702] width 16 height 16
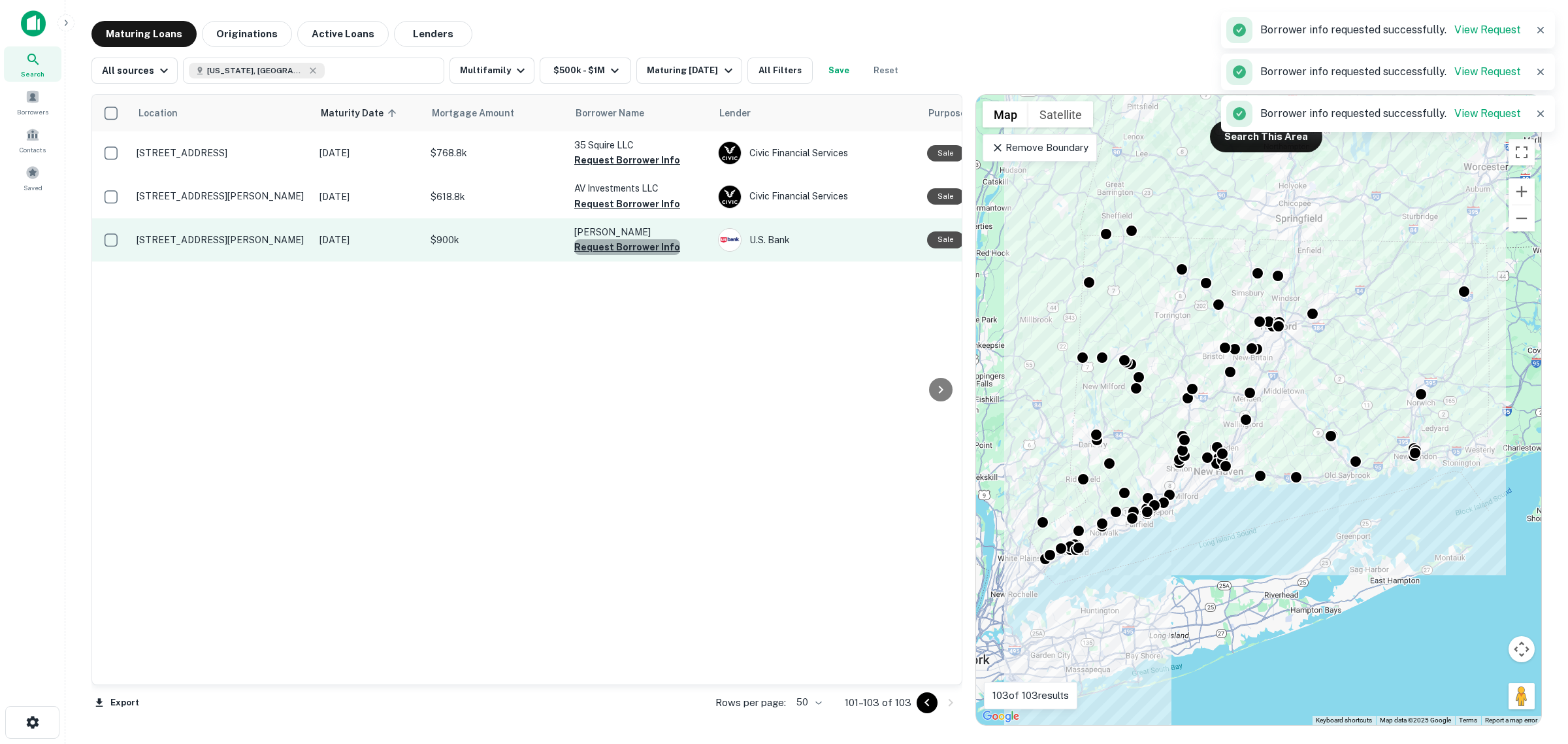
click at [629, 245] on button "Request Borrower Info" at bounding box center [627, 246] width 106 height 16
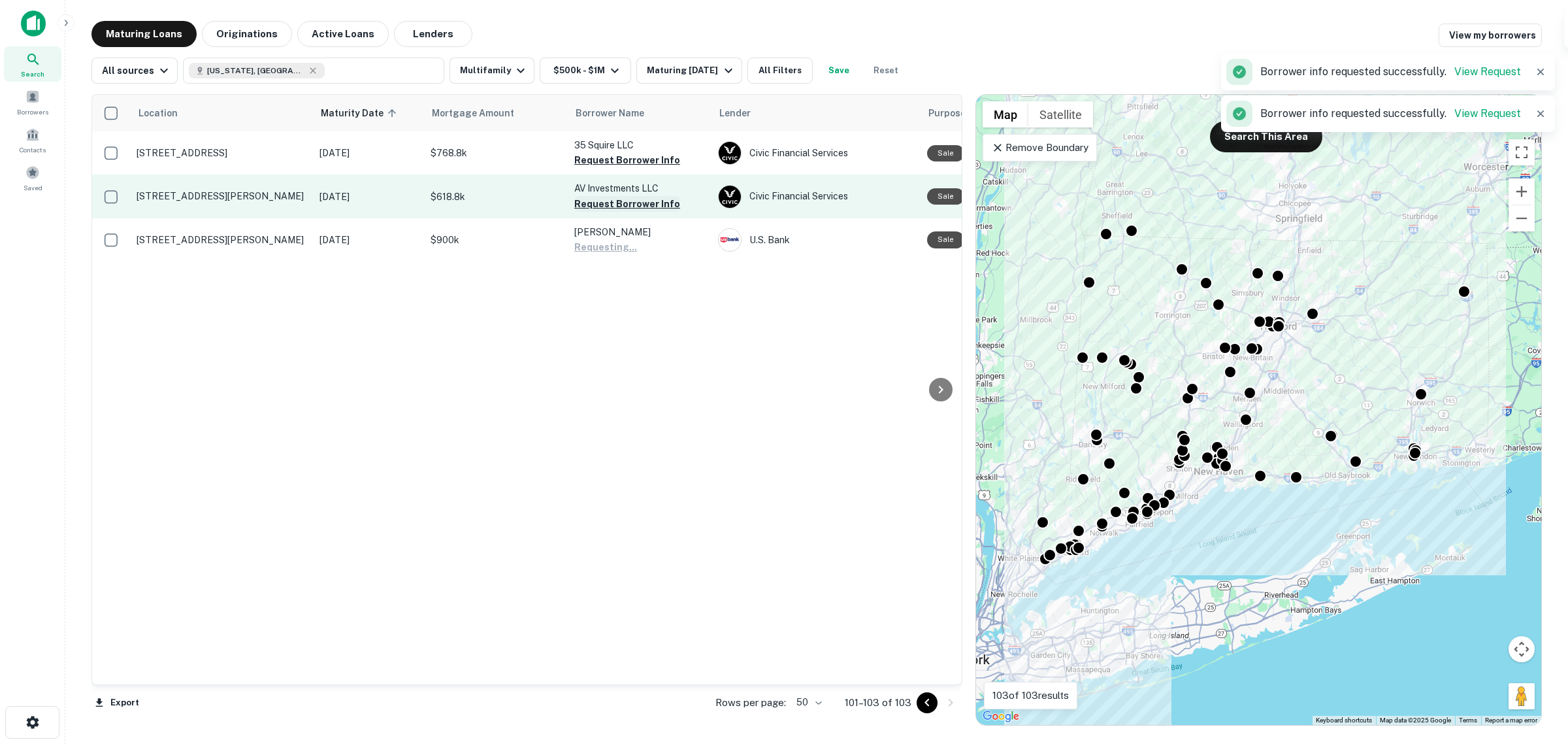
click at [618, 203] on button "Request Borrower Info" at bounding box center [627, 203] width 106 height 16
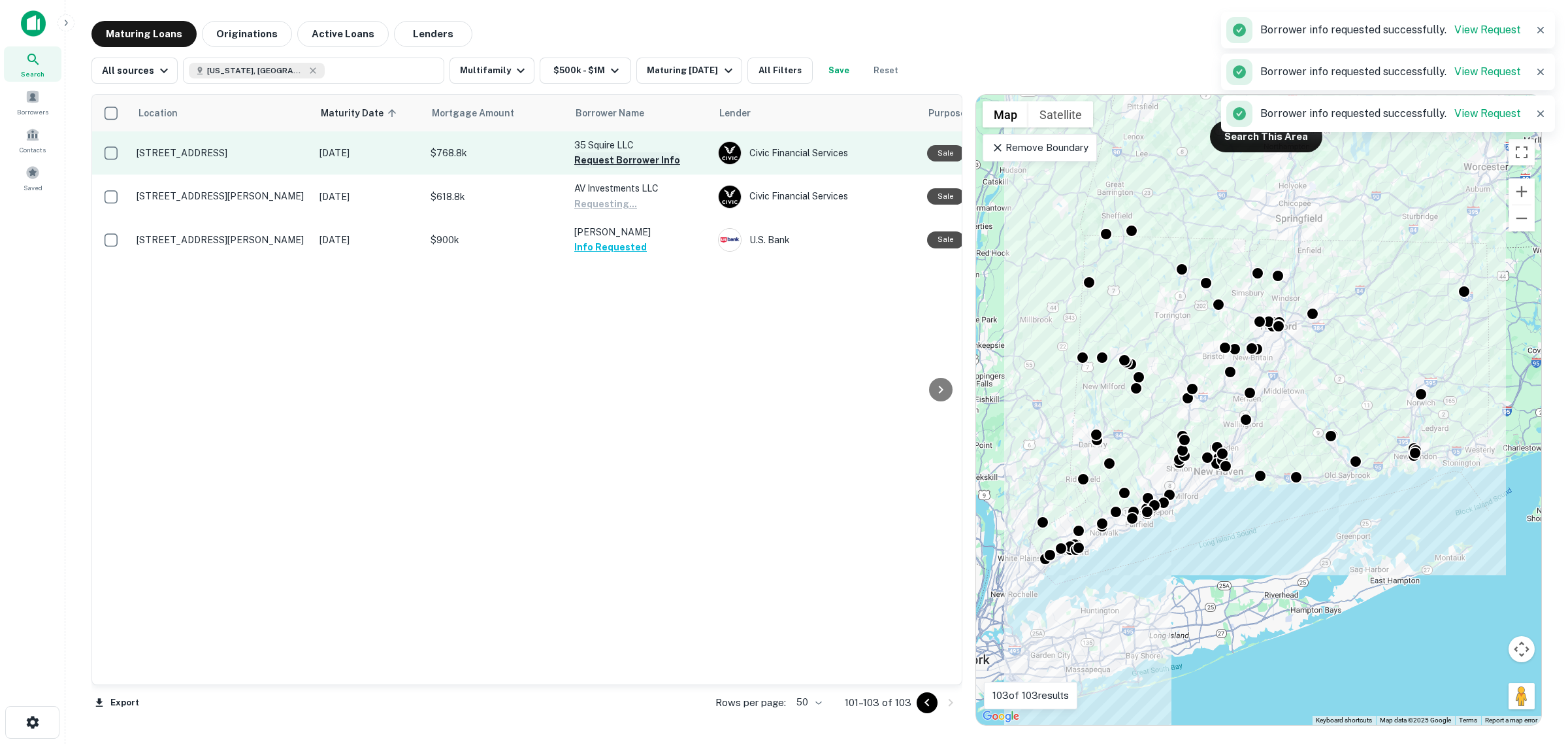
click at [618, 157] on button "Request Borrower Info" at bounding box center [627, 159] width 106 height 16
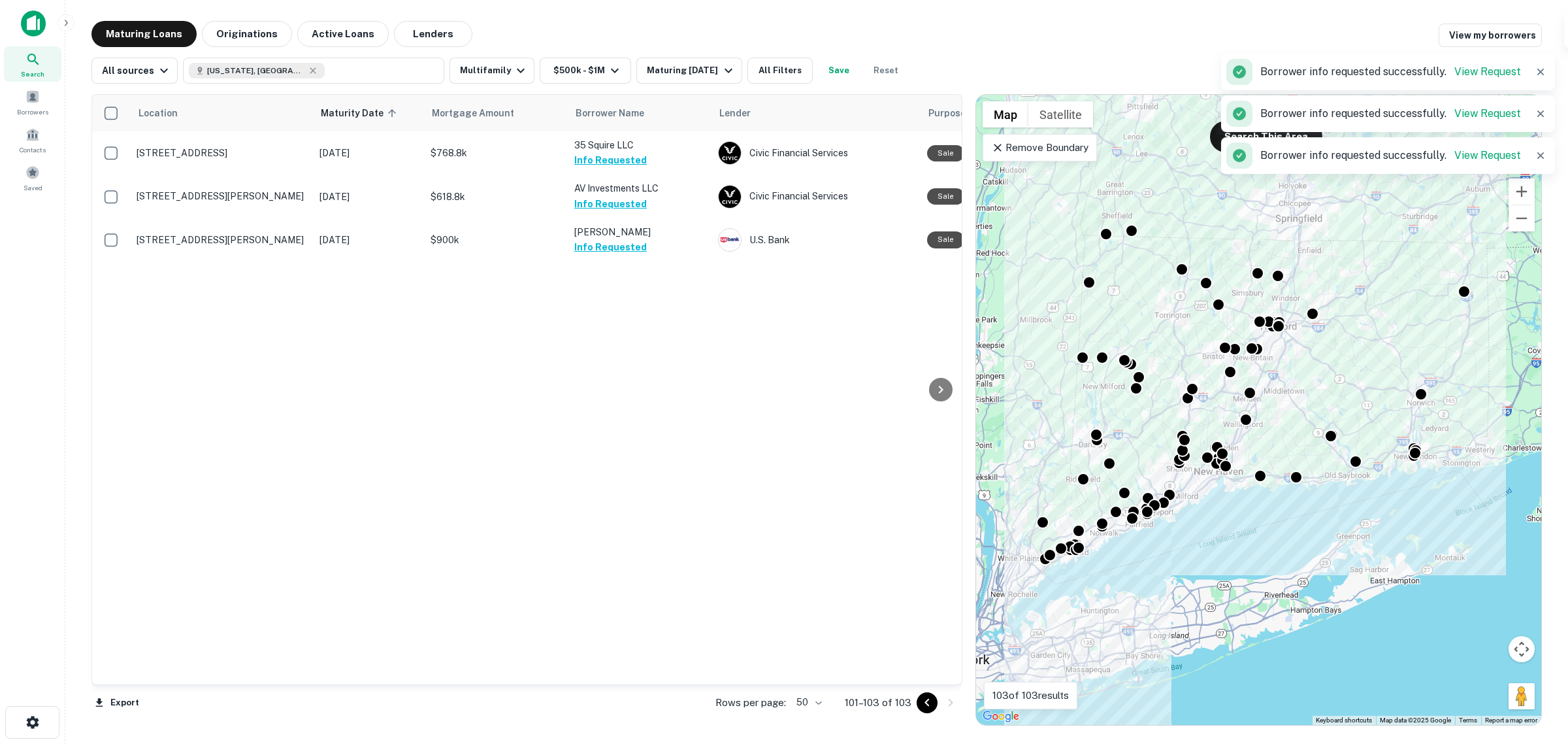
click at [922, 701] on icon "Go to previous page" at bounding box center [927, 702] width 16 height 16
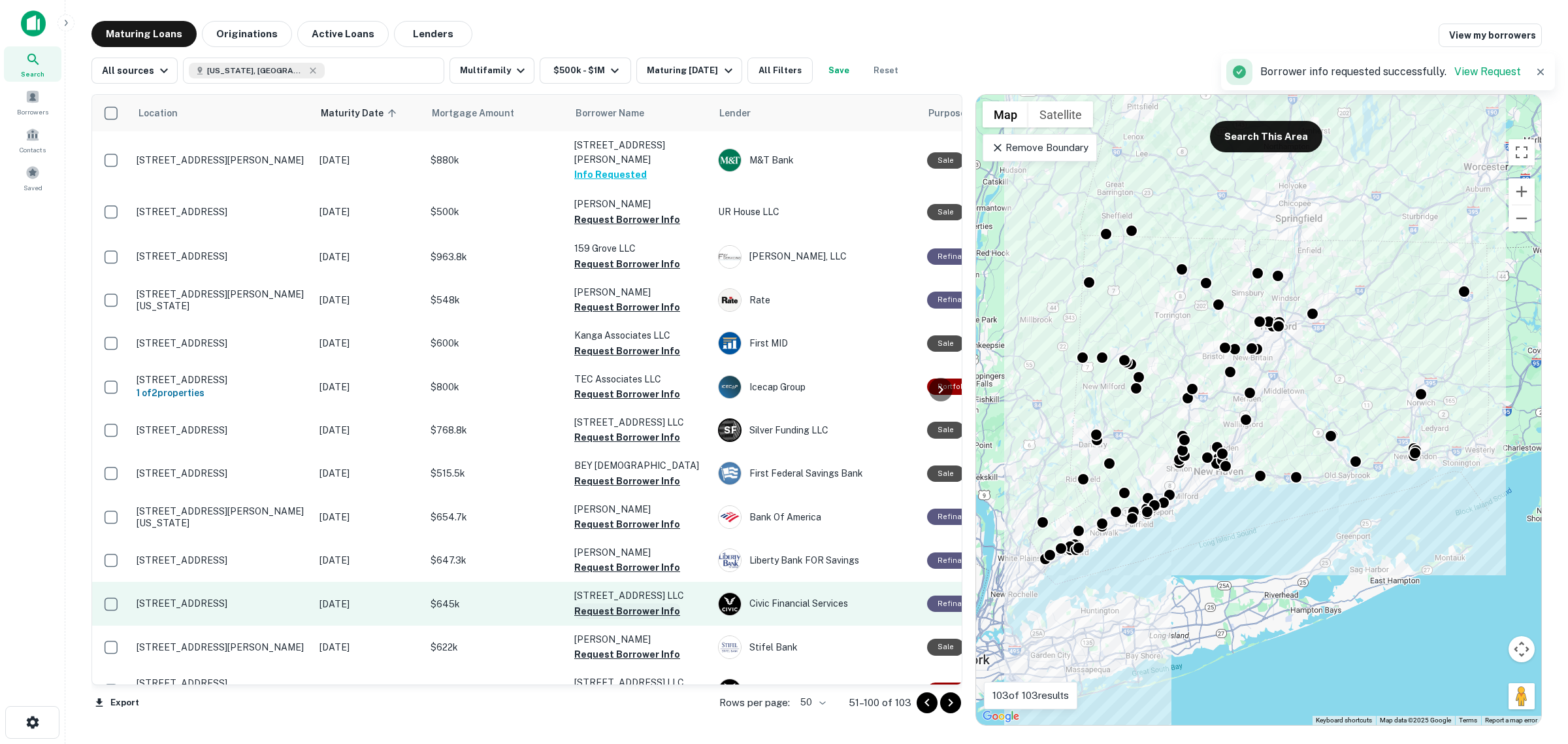
click at [664, 603] on button "Request Borrower Info" at bounding box center [627, 610] width 106 height 16
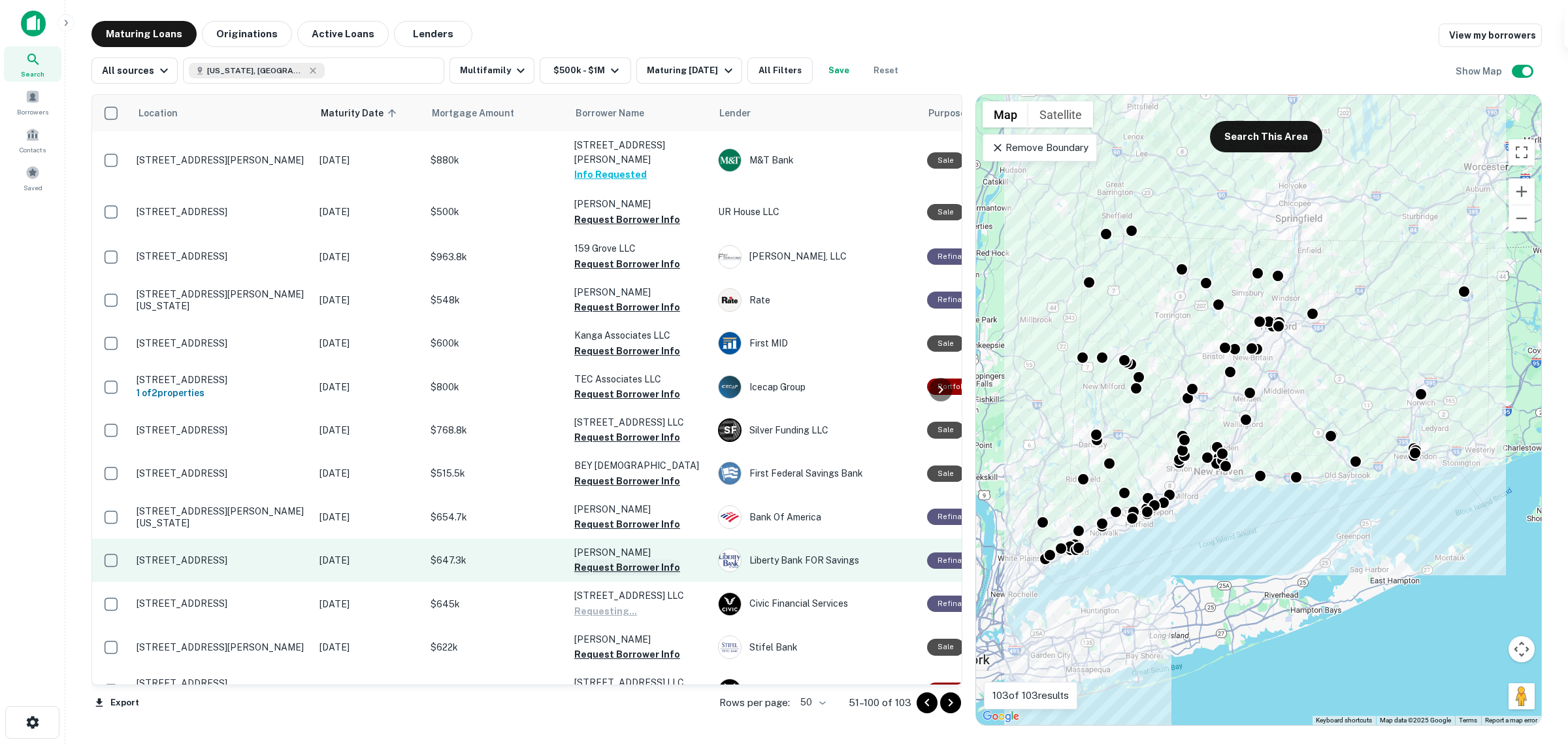
click at [670, 560] on button "Request Borrower Info" at bounding box center [627, 567] width 106 height 16
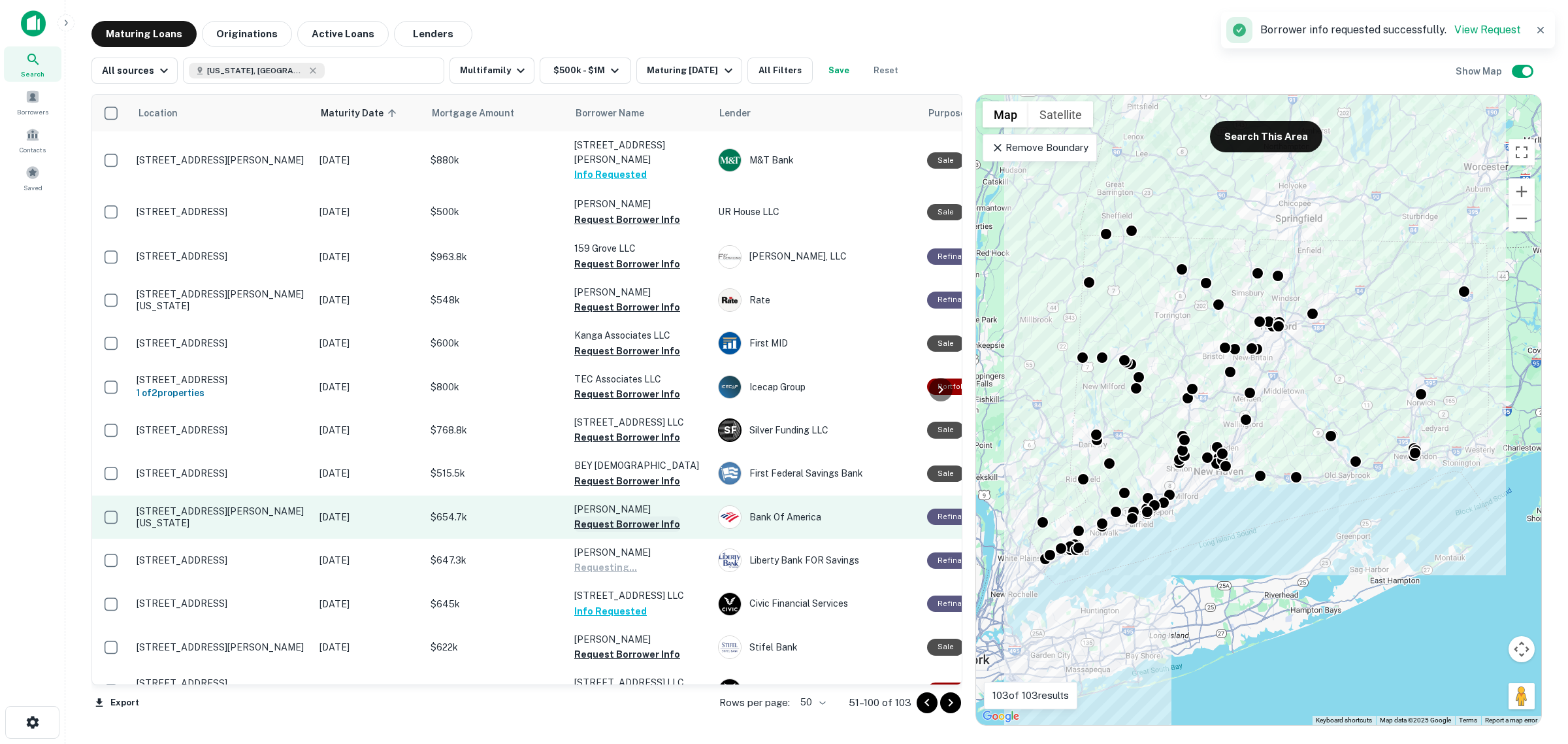
click at [661, 516] on button "Request Borrower Info" at bounding box center [627, 523] width 106 height 16
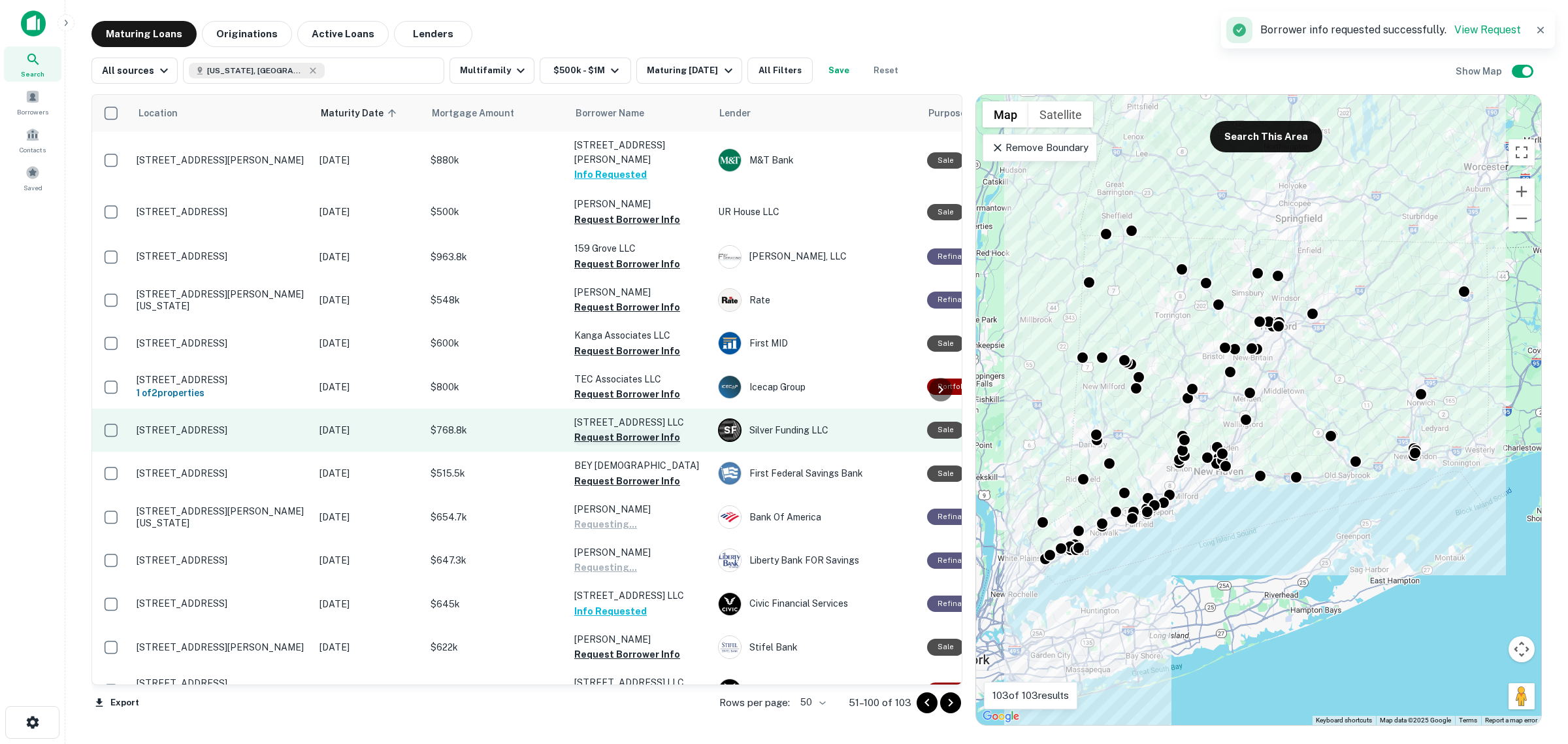
click at [660, 430] on button "Request Borrower Info" at bounding box center [627, 437] width 106 height 16
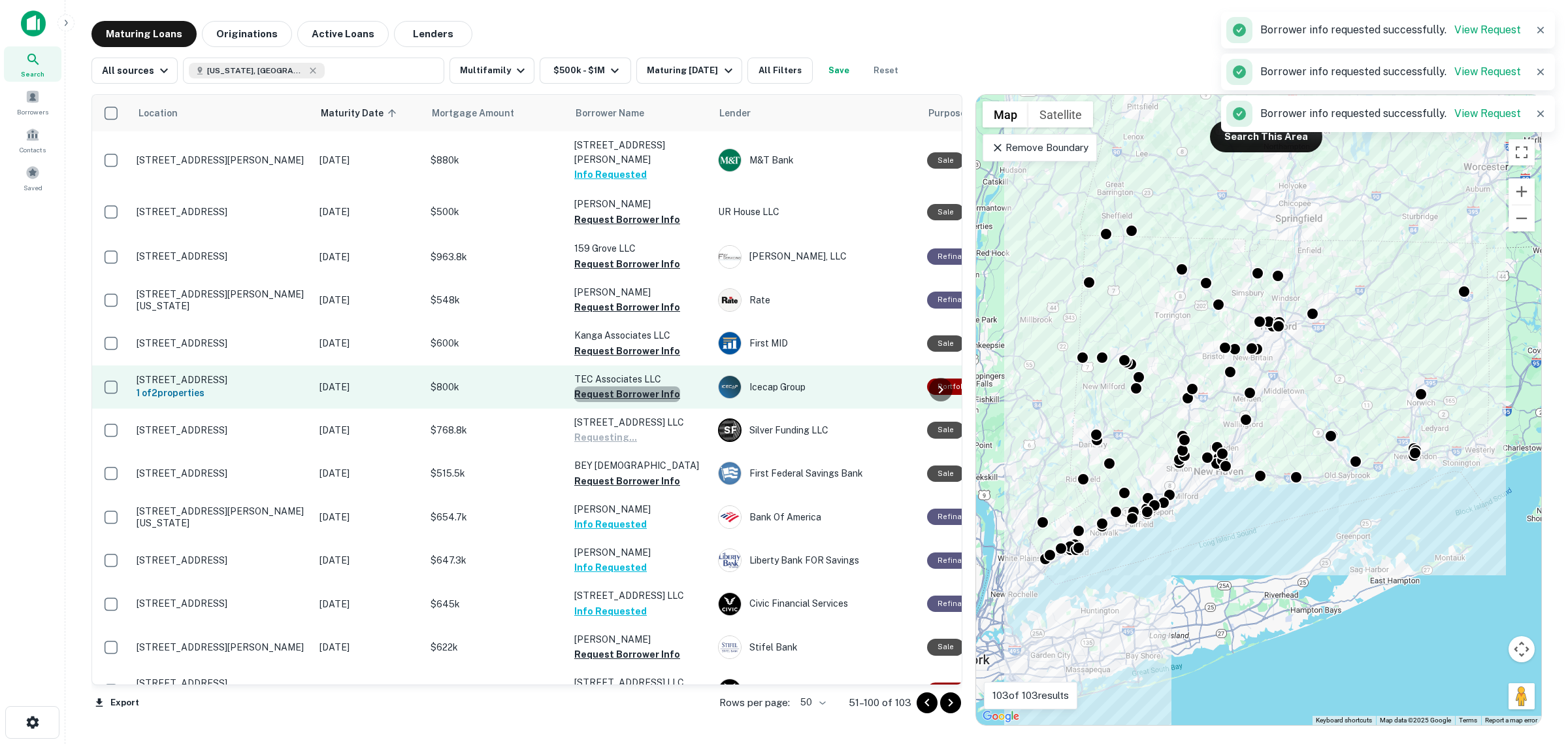
click at [647, 387] on button "Request Borrower Info" at bounding box center [627, 394] width 106 height 16
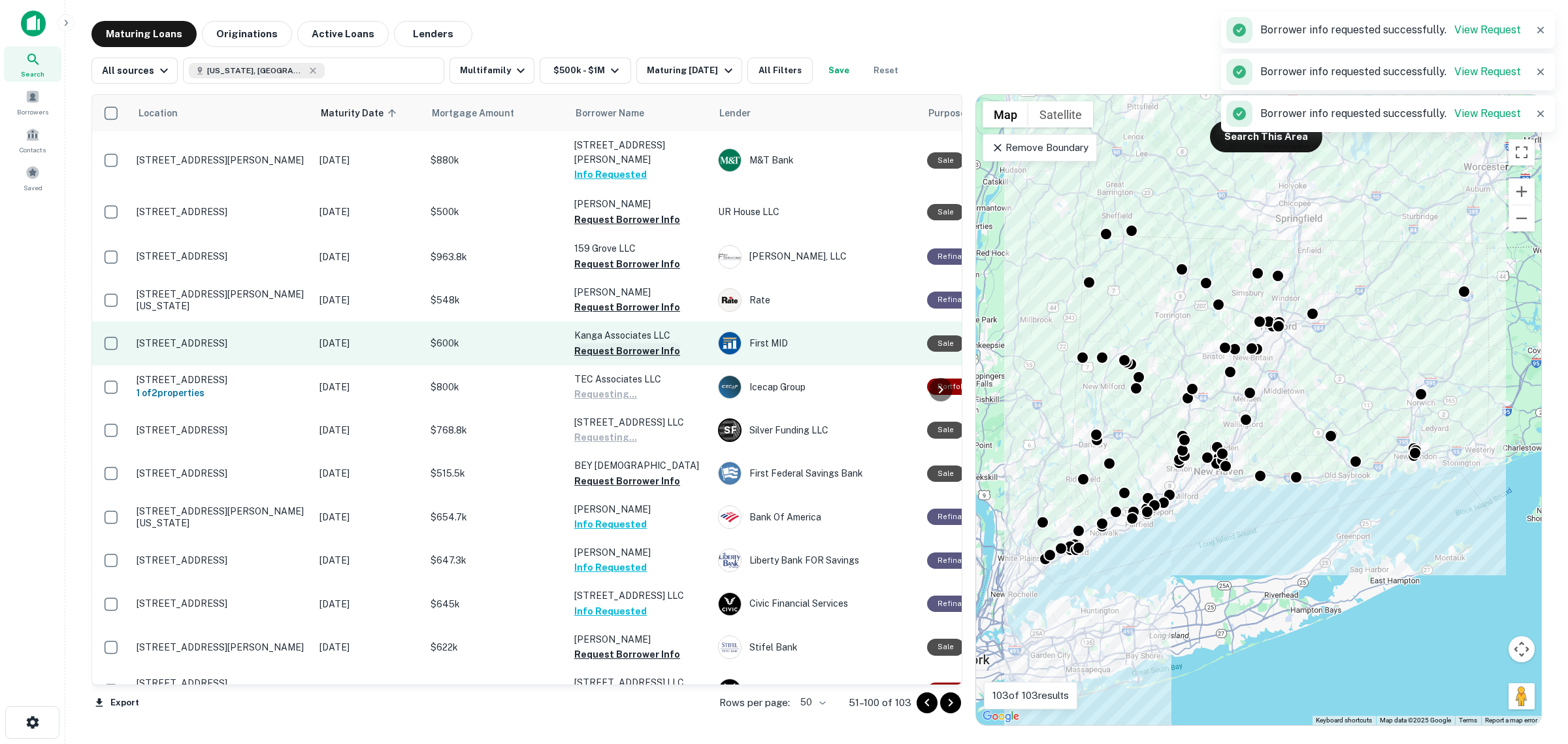
click at [646, 343] on button "Request Borrower Info" at bounding box center [627, 350] width 106 height 16
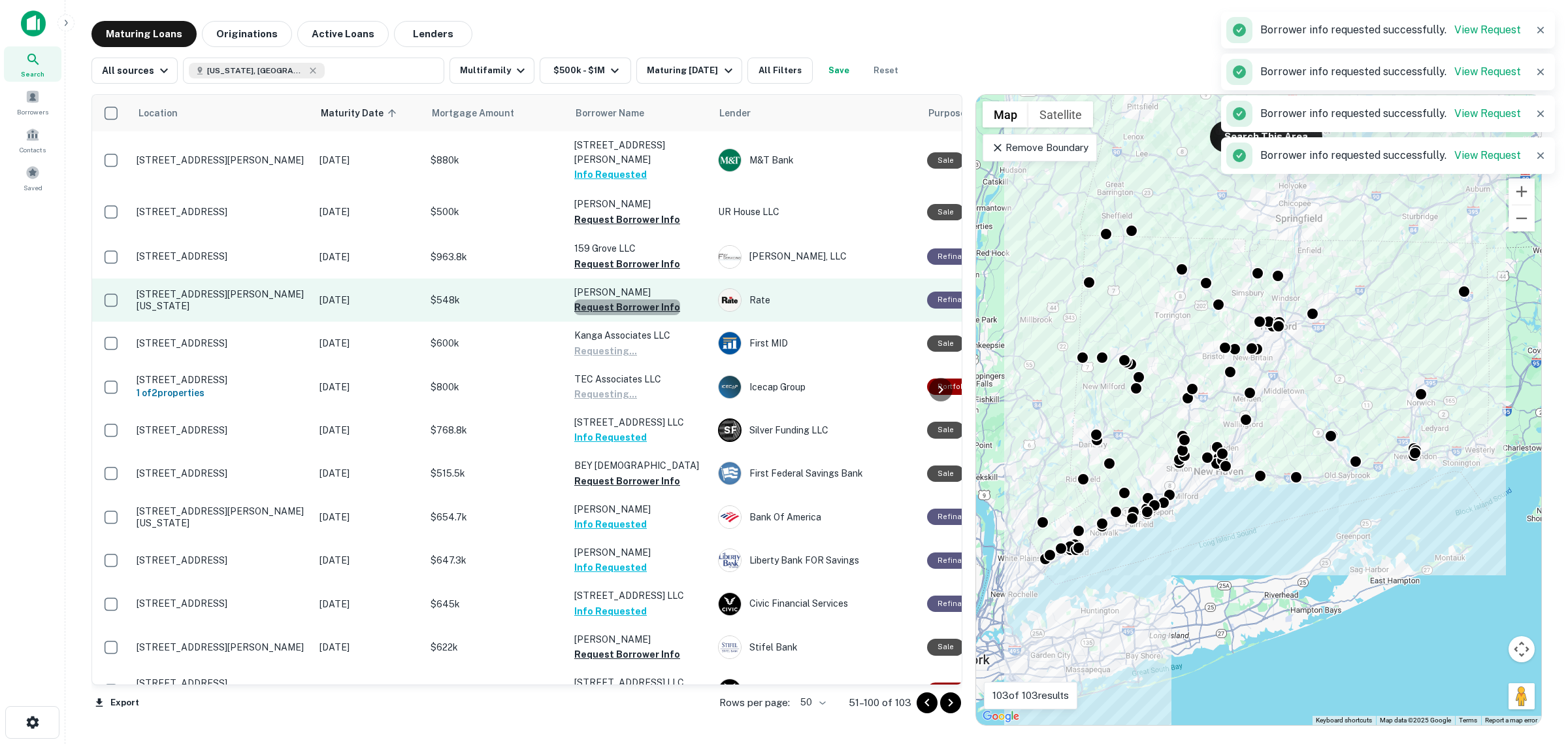
click at [639, 300] on button "Request Borrower Info" at bounding box center [627, 307] width 106 height 16
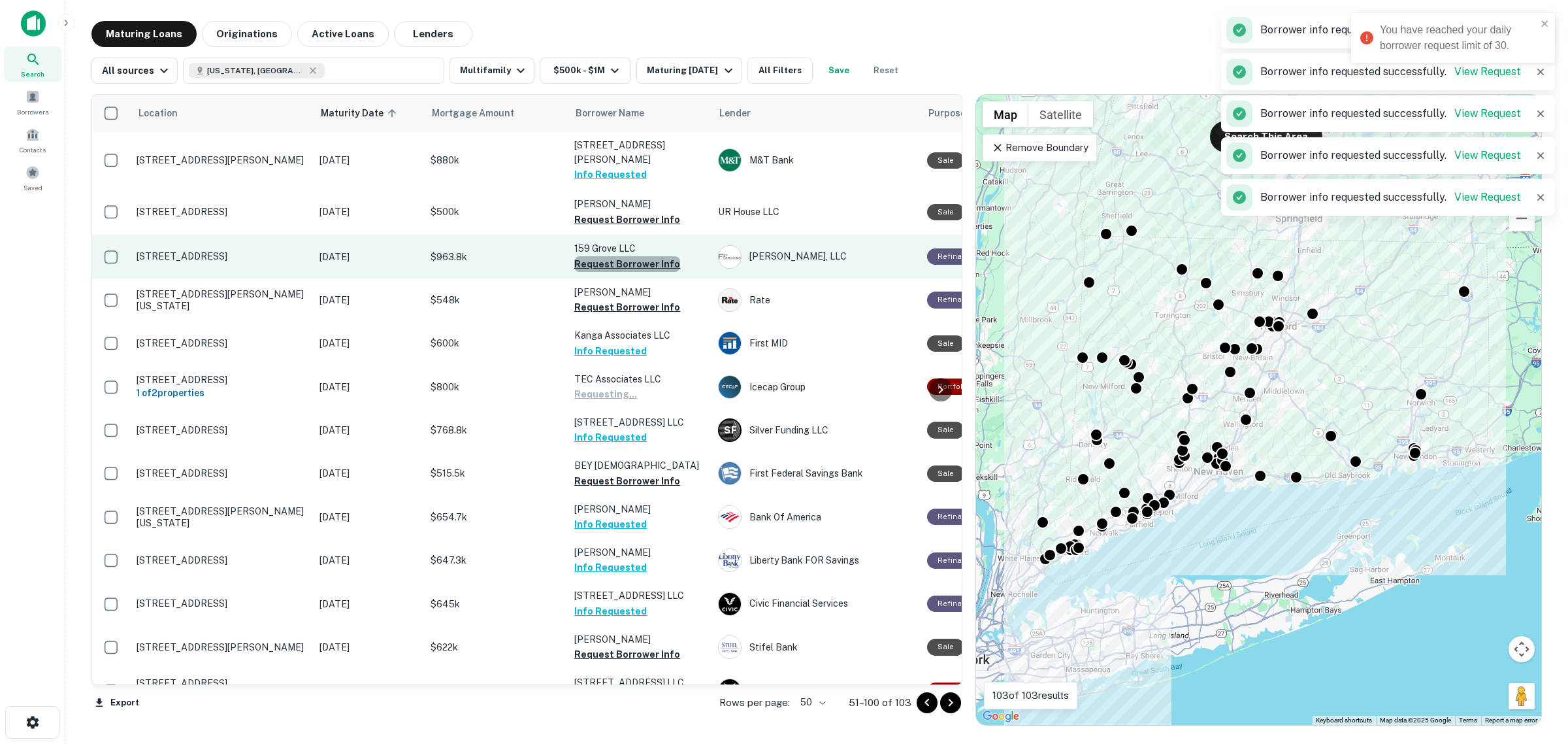
click at [635, 257] on button "Request Borrower Info" at bounding box center [627, 264] width 106 height 16
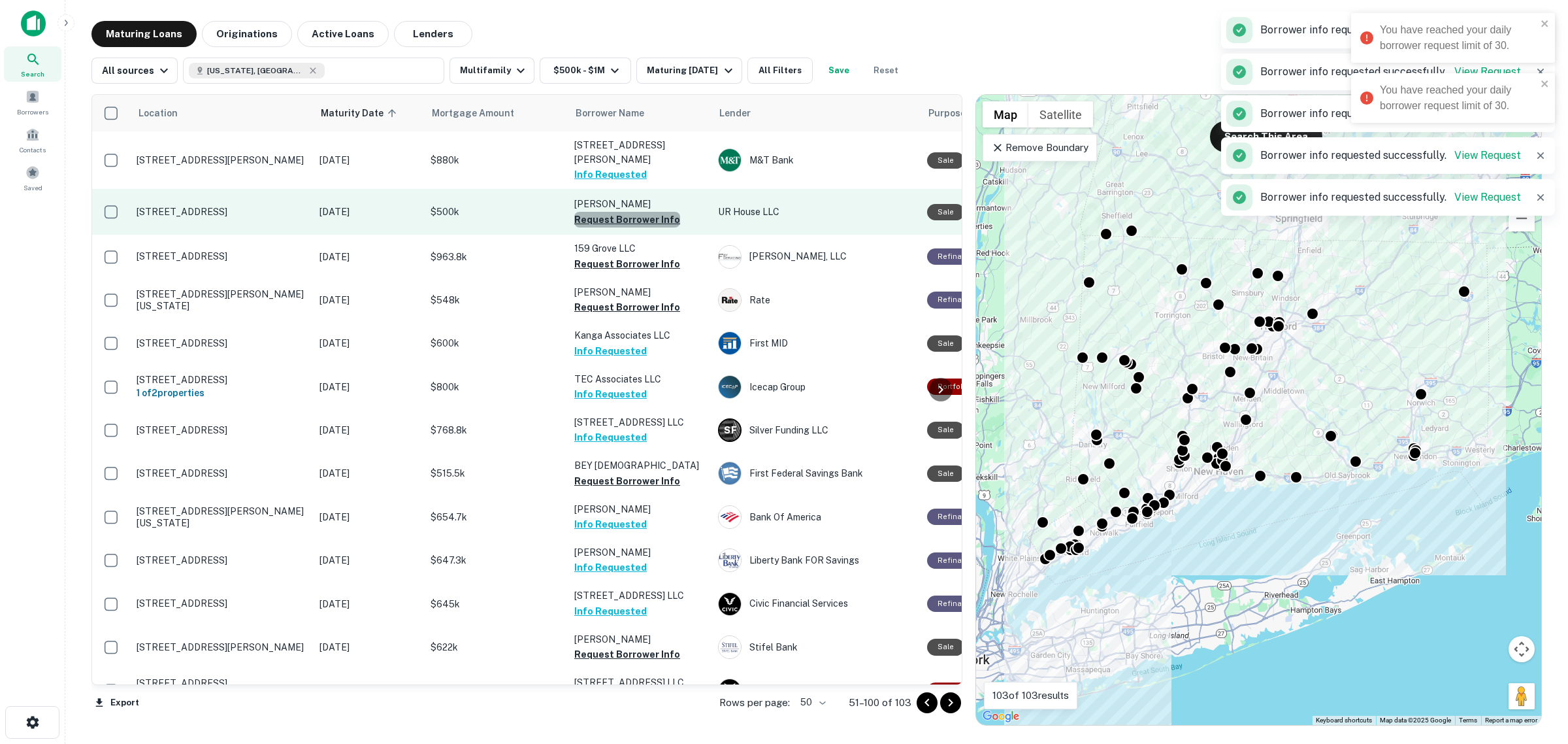
click at [639, 212] on button "Request Borrower Info" at bounding box center [627, 219] width 106 height 16
